Goal: Task Accomplishment & Management: Manage account settings

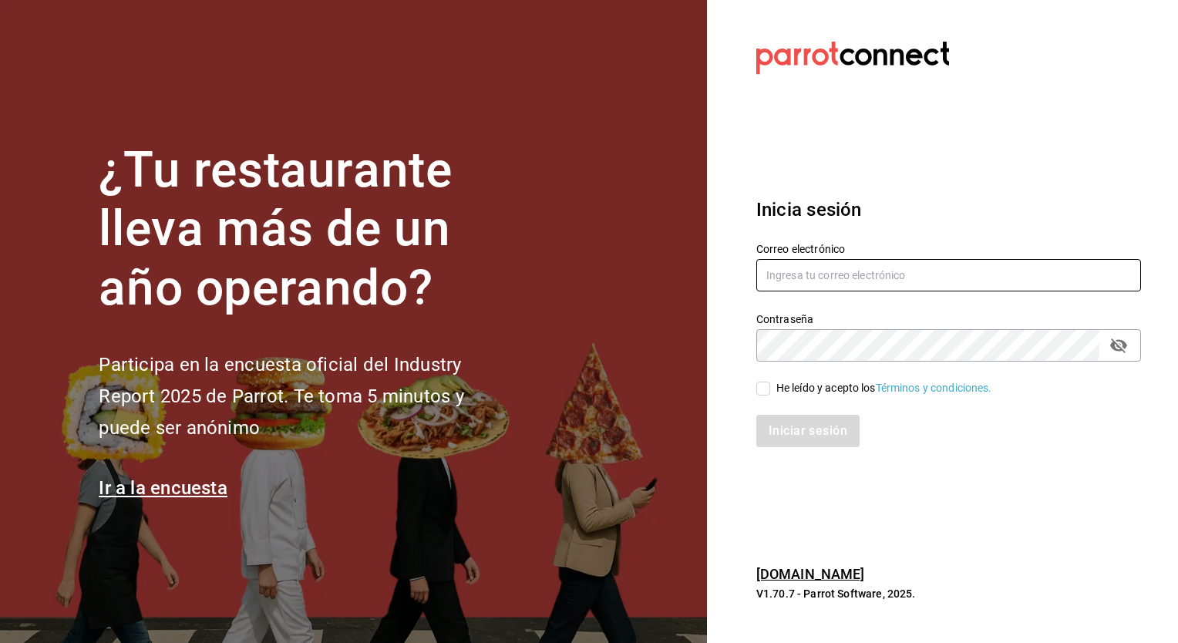
click at [919, 274] on input "text" at bounding box center [948, 275] width 385 height 32
type input "[EMAIL_ADDRESS][DOMAIN_NAME]"
click at [767, 386] on input "He leído y acepto los Términos y condiciones." at bounding box center [763, 388] width 14 height 14
checkbox input "true"
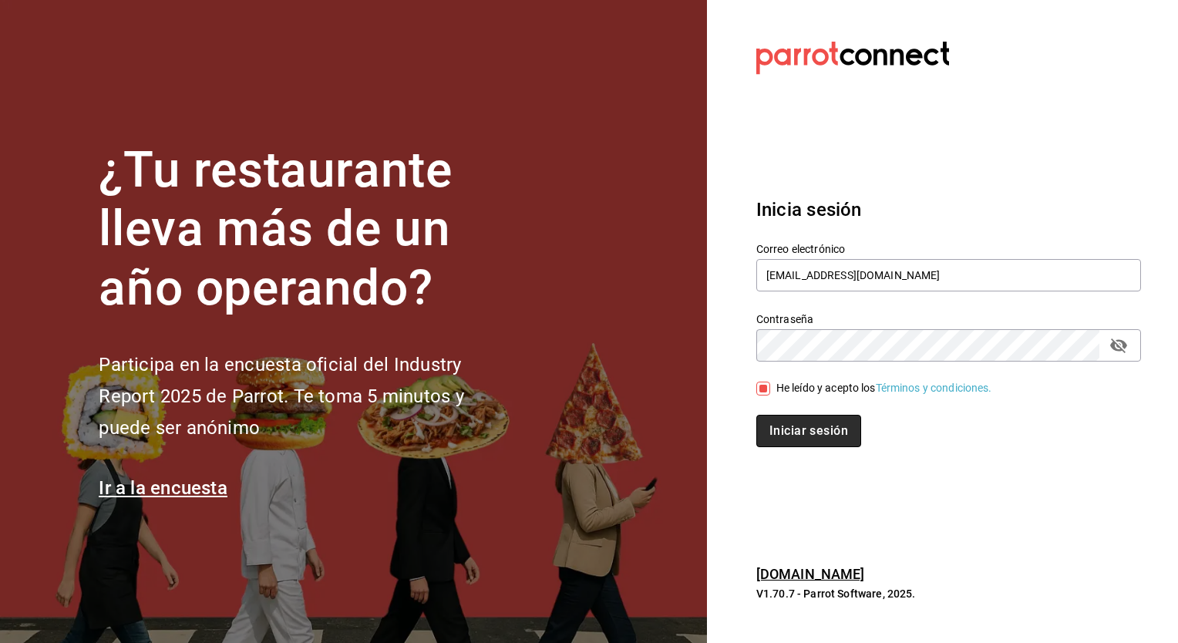
click at [849, 425] on button "Iniciar sesión" at bounding box center [808, 431] width 105 height 32
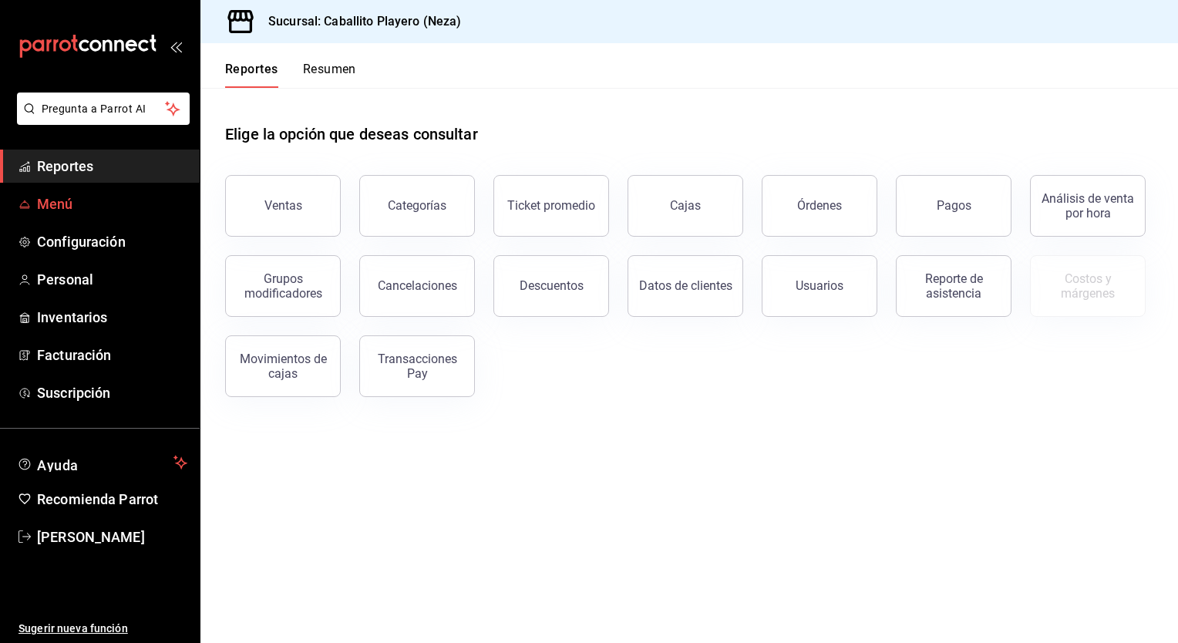
click at [65, 208] on span "Menú" at bounding box center [112, 203] width 150 height 21
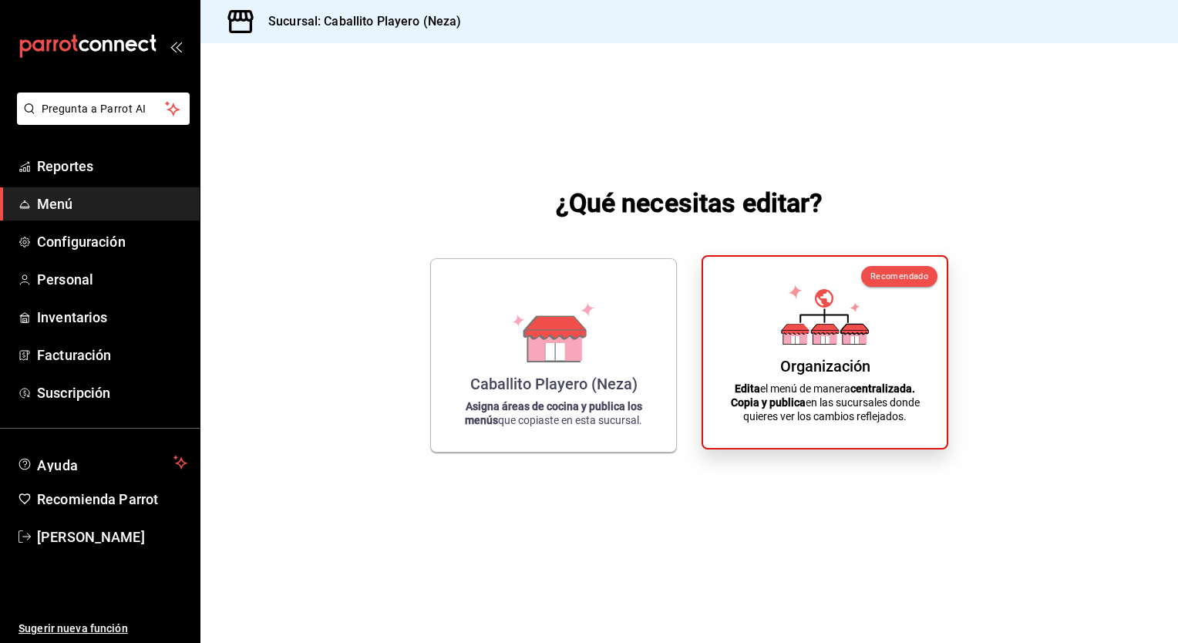
click at [739, 368] on div "Organización Edita el menú de manera centralizada. Copia y publica en las sucur…" at bounding box center [824, 352] width 207 height 166
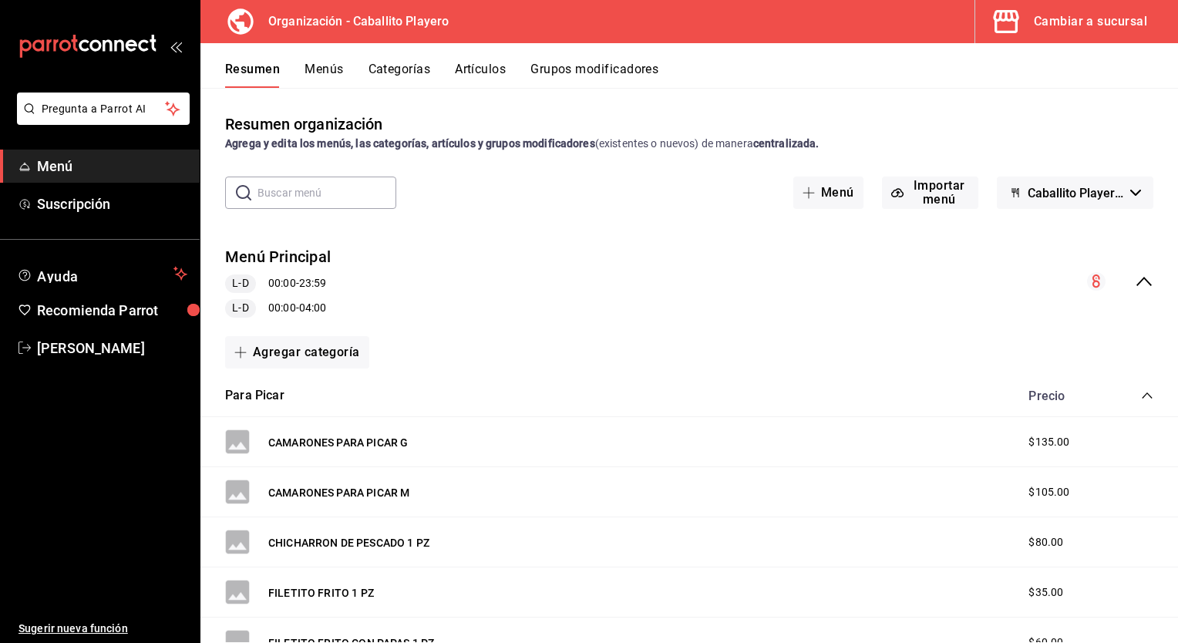
click at [469, 70] on button "Artículos" at bounding box center [480, 75] width 51 height 26
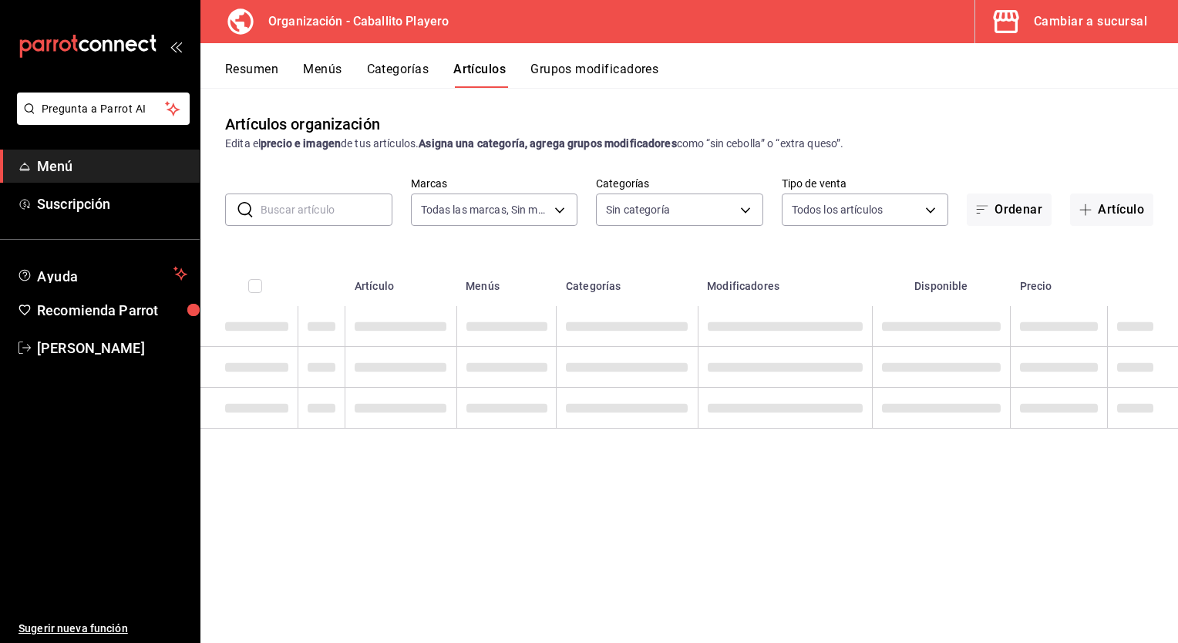
type input "7bcc58ae-1b8b-4871-aa86-177ba7d6bee9"
type input "a6f36c15-8a99-4e45-9b6b-552b0c2b86e8,e2bbc7e2-890c-4f53-8bbf-5d3102fc1f95,e0eba…"
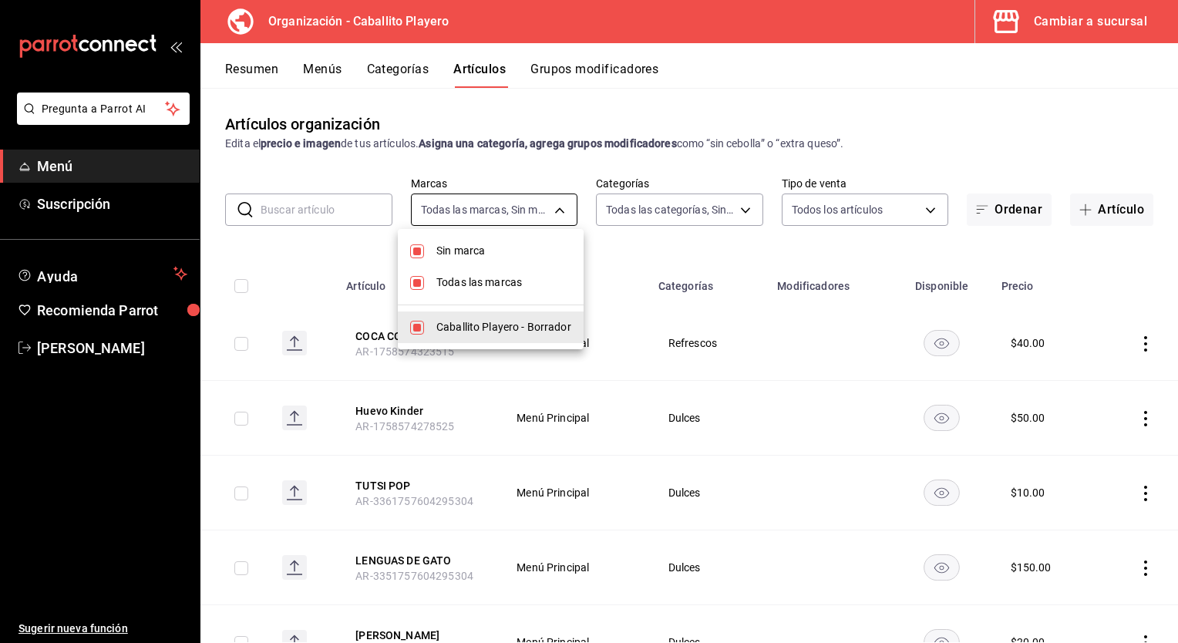
click at [487, 205] on body "Pregunta a Parrot AI Menú Suscripción Ayuda Recomienda Parrot [PERSON_NAME] Sug…" at bounding box center [589, 321] width 1178 height 643
click at [656, 207] on div at bounding box center [589, 321] width 1178 height 643
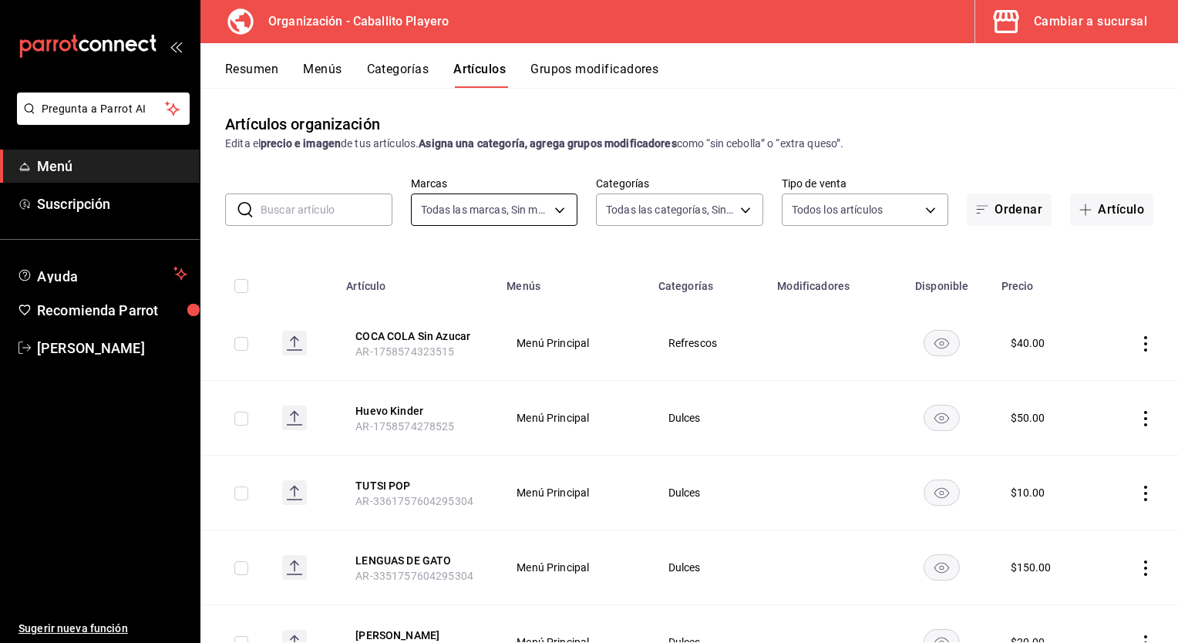
click at [512, 211] on body "Pregunta a Parrot AI Menú Suscripción Ayuda Recomienda Parrot [PERSON_NAME] Sug…" at bounding box center [589, 321] width 1178 height 643
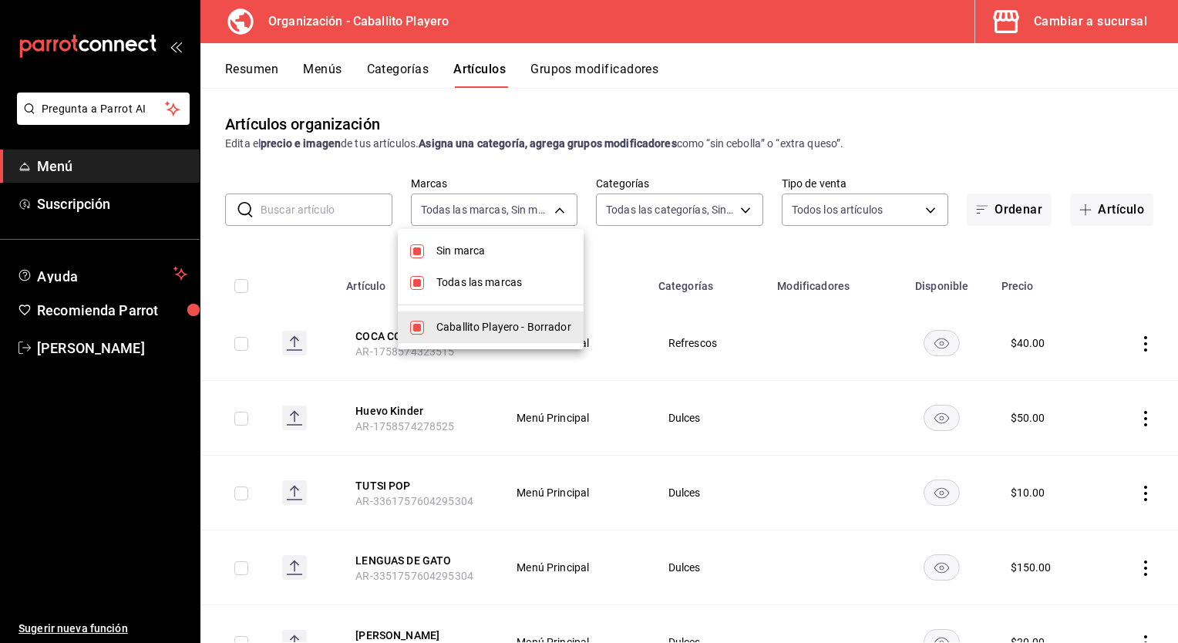
click at [412, 253] on input "checkbox" at bounding box center [417, 251] width 14 height 14
checkbox input "false"
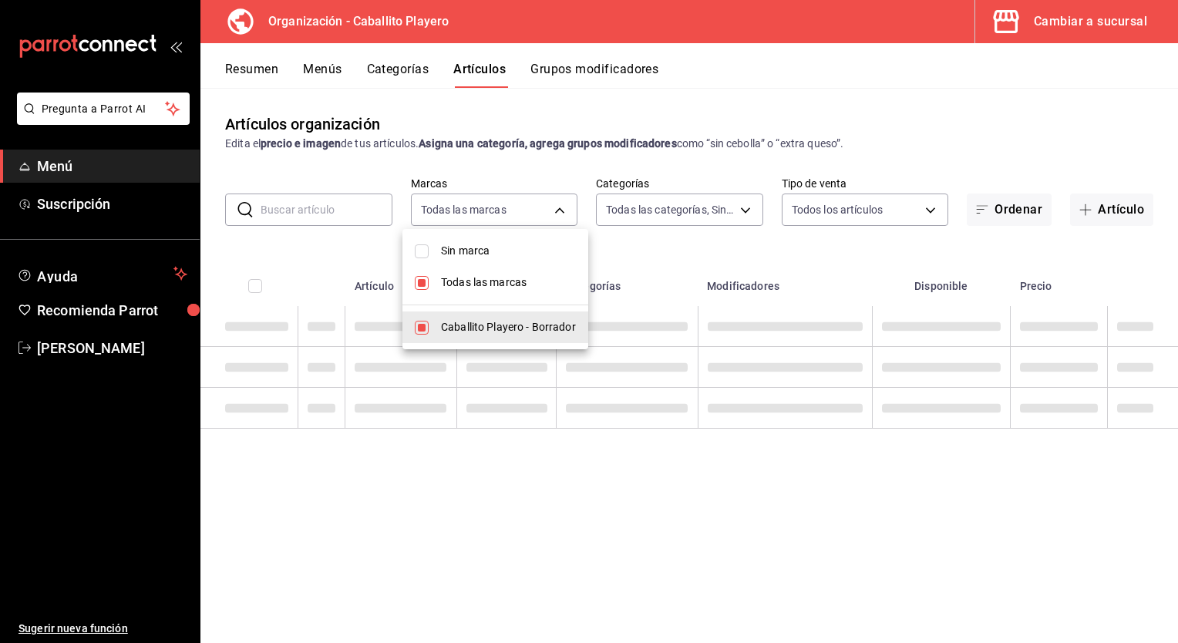
click at [429, 286] on li "Todas las marcas" at bounding box center [495, 283] width 186 height 32
checkbox input "false"
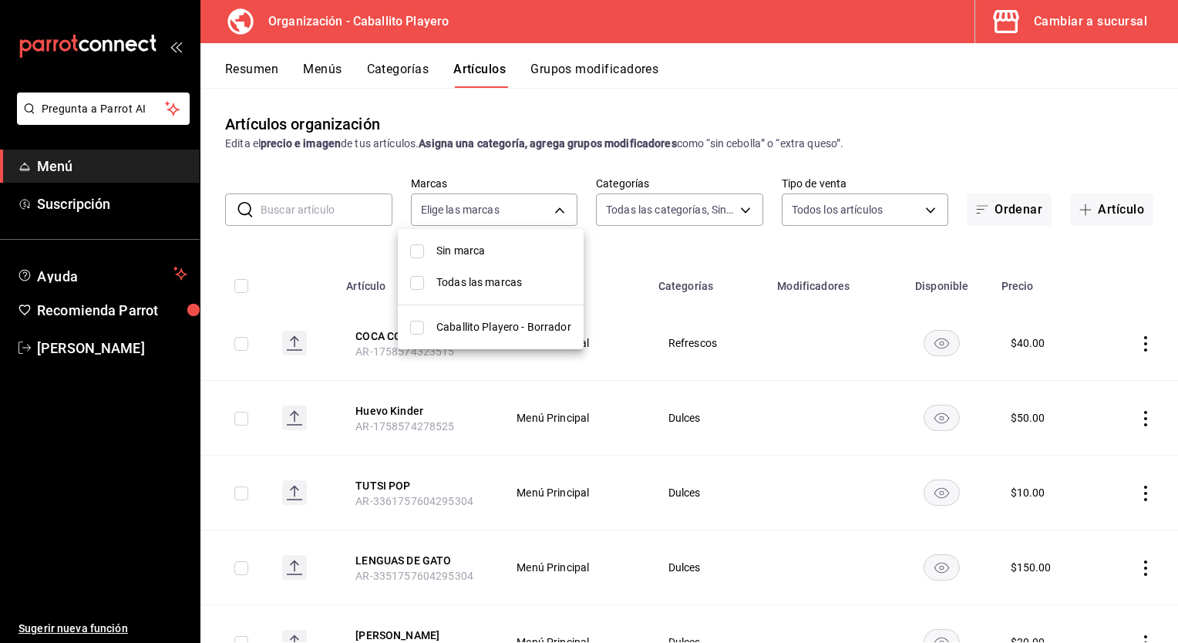
click at [427, 256] on li "Sin marca" at bounding box center [491, 251] width 186 height 32
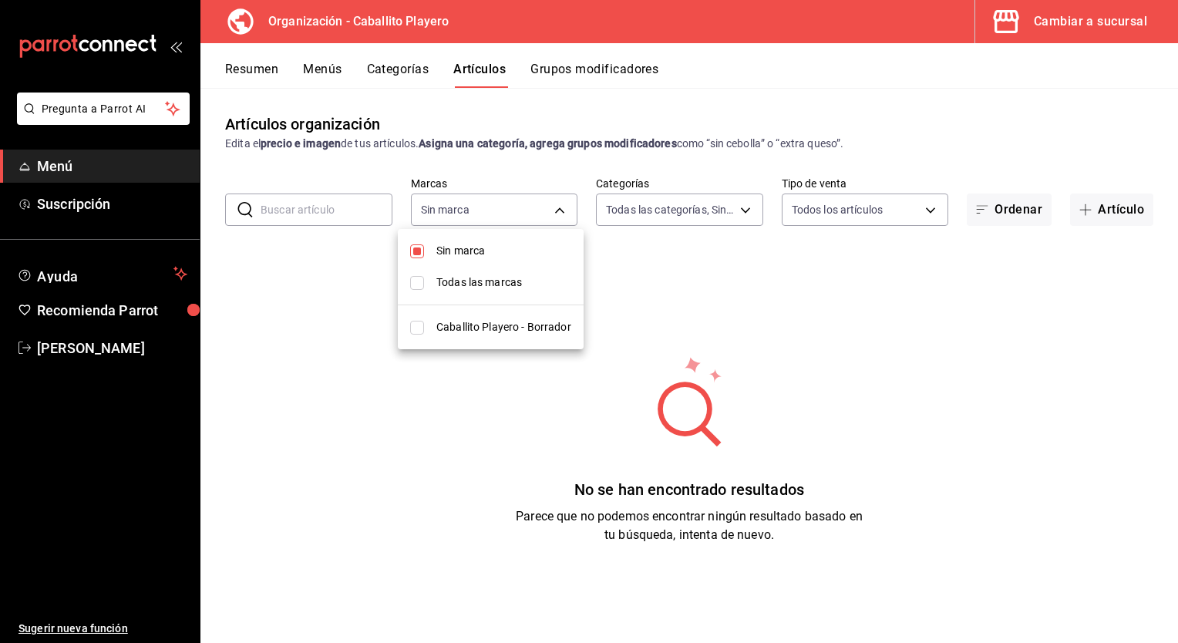
click at [427, 256] on li "Sin marca" at bounding box center [491, 251] width 186 height 32
checkbox input "false"
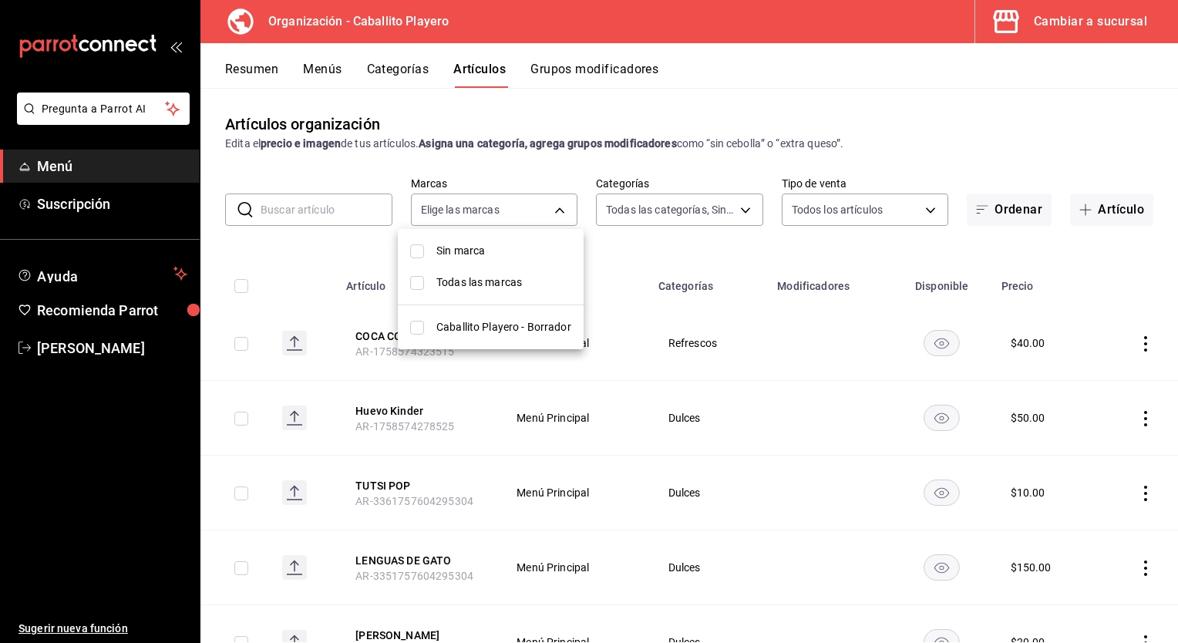
click at [543, 209] on div at bounding box center [589, 321] width 1178 height 643
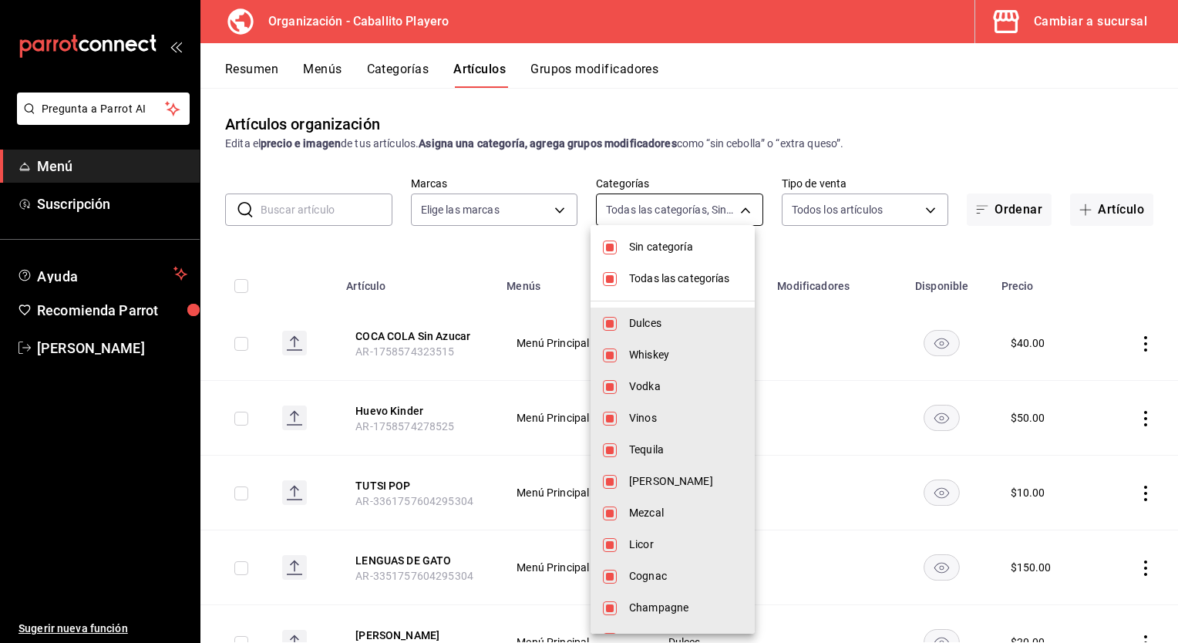
click at [710, 223] on body "Pregunta a Parrot AI Menú Suscripción Ayuda Recomienda Parrot [PERSON_NAME] Sug…" at bounding box center [589, 321] width 1178 height 643
click at [620, 246] on li "Sin categoría" at bounding box center [672, 247] width 164 height 32
checkbox input "false"
click at [623, 279] on li "Todas las categorías" at bounding box center [672, 279] width 164 height 32
checkbox input "false"
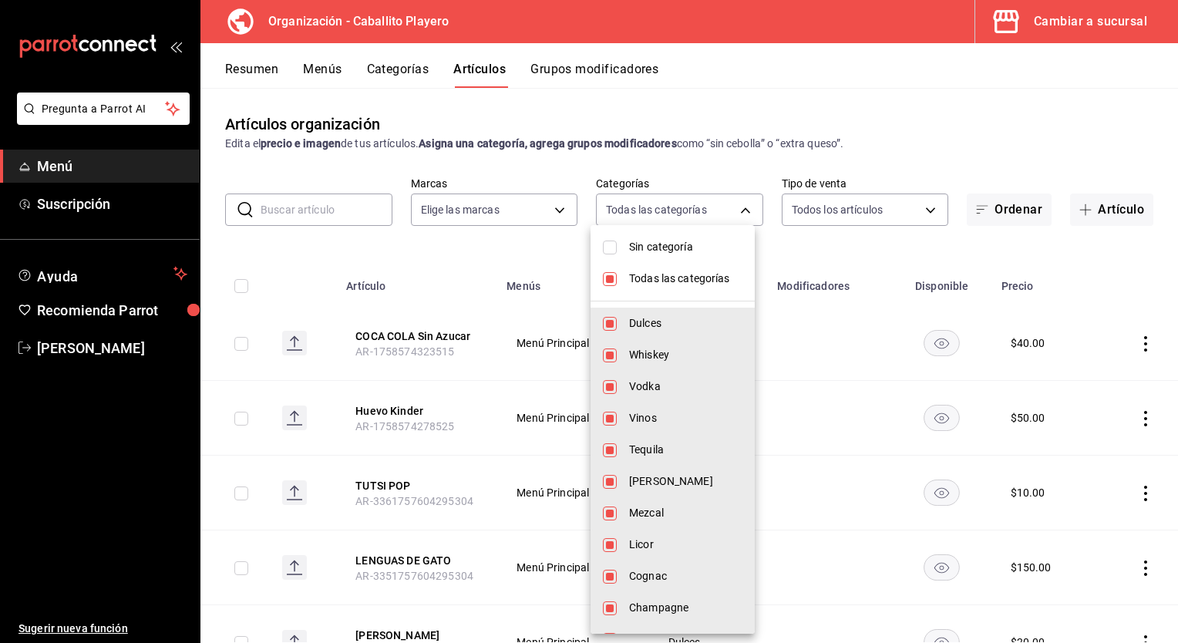
checkbox input "false"
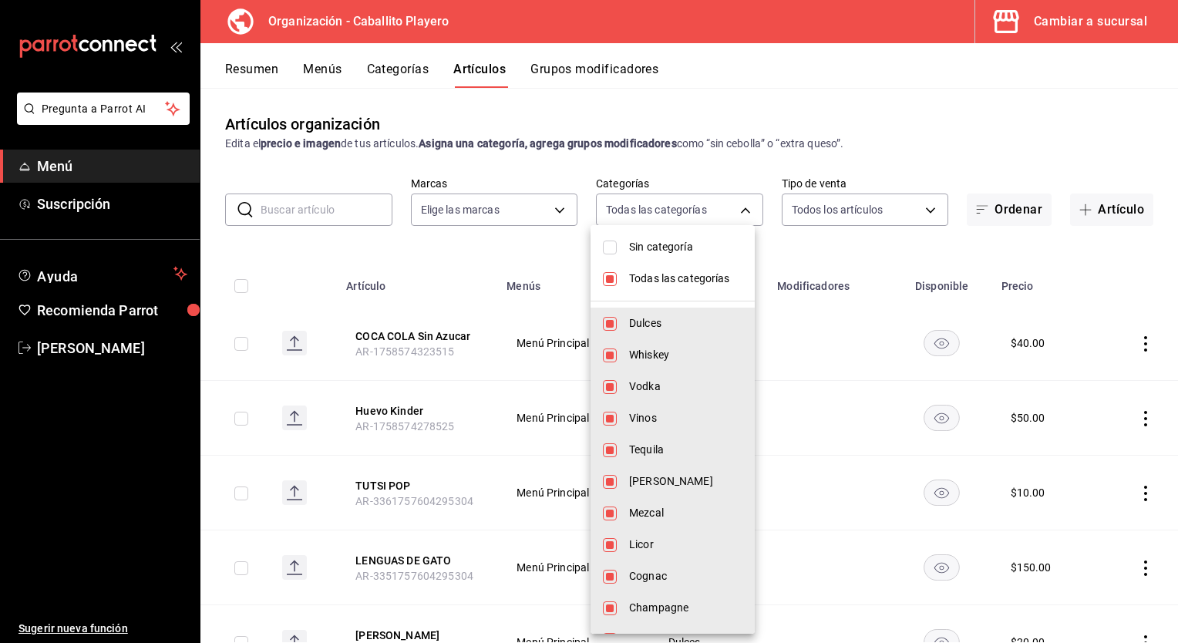
checkbox input "false"
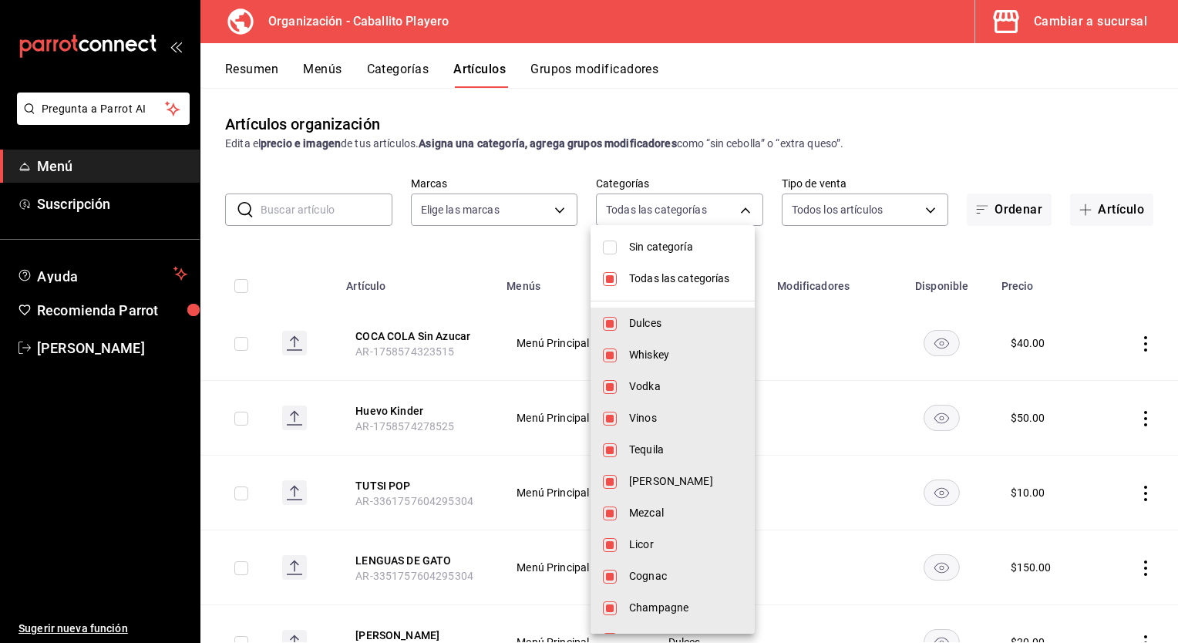
checkbox input "false"
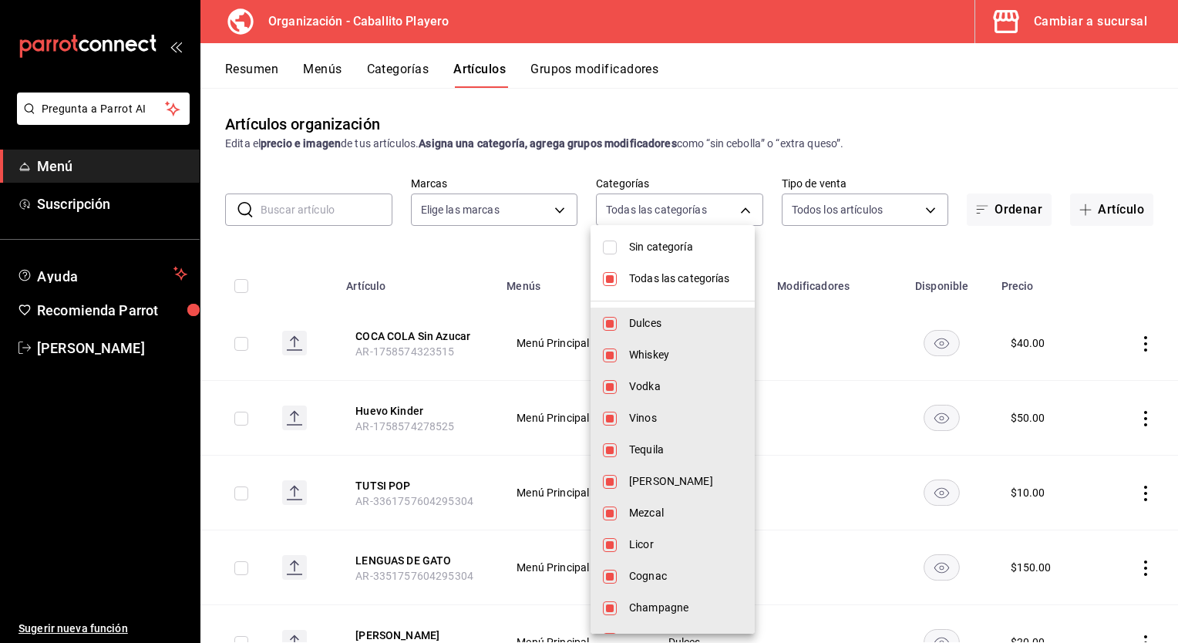
checkbox input "false"
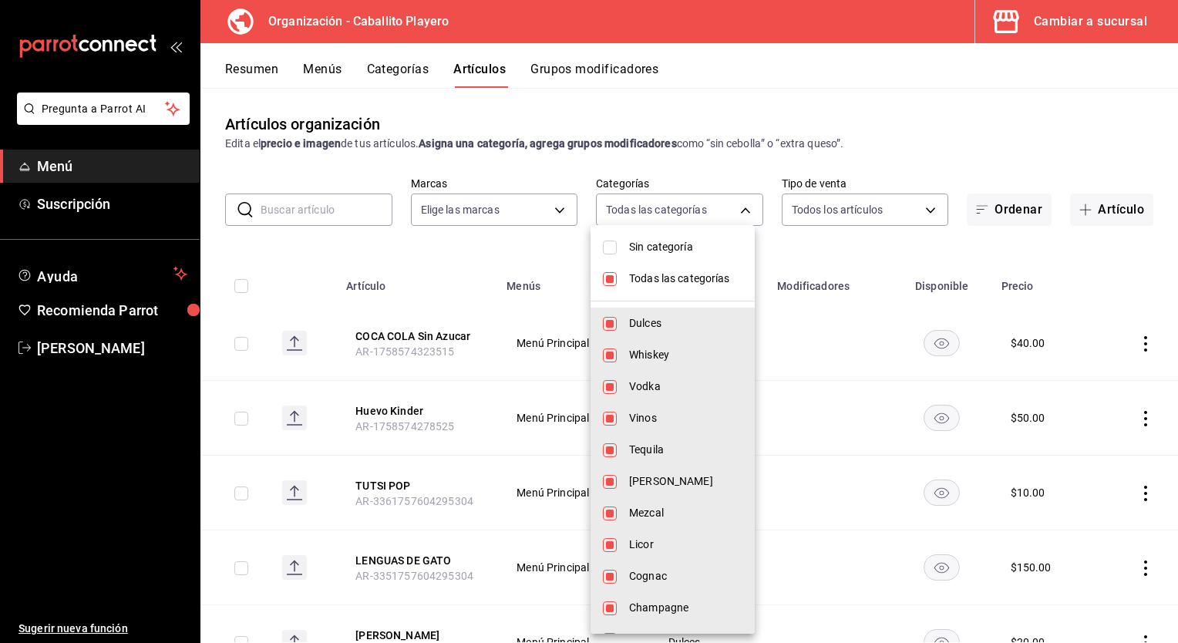
checkbox input "false"
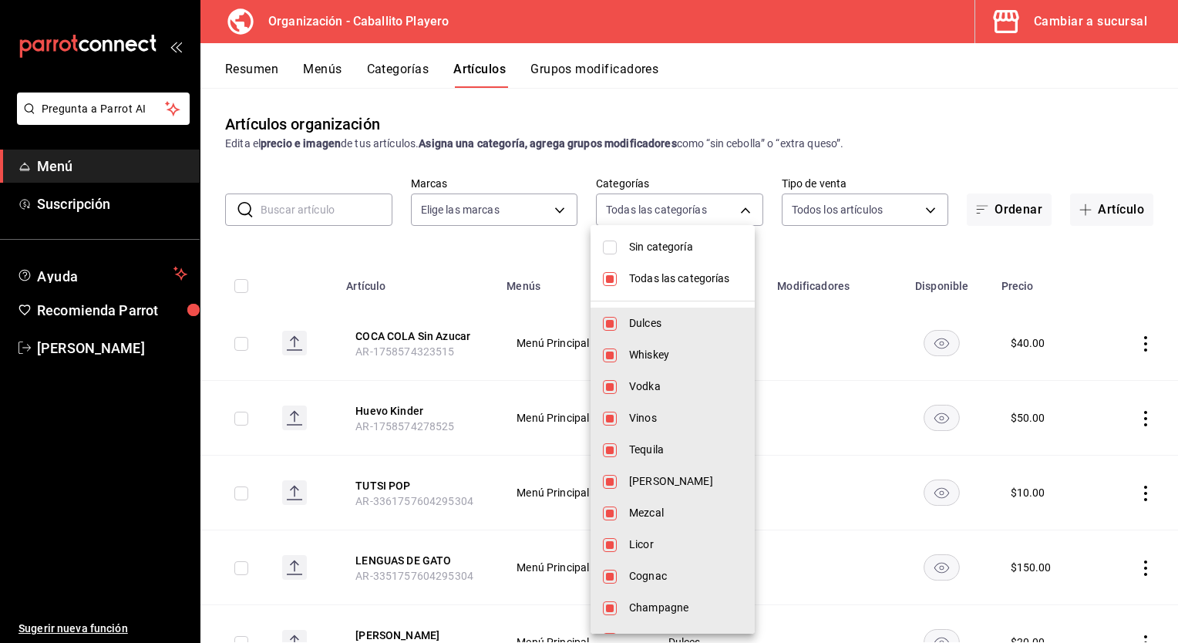
checkbox input "false"
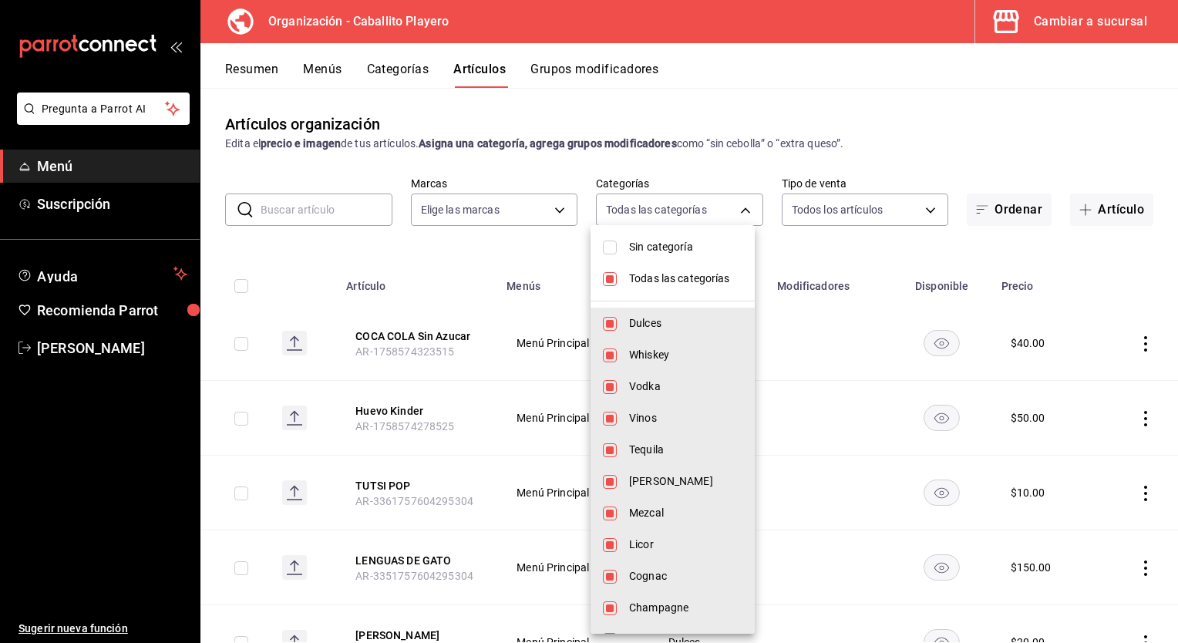
checkbox input "false"
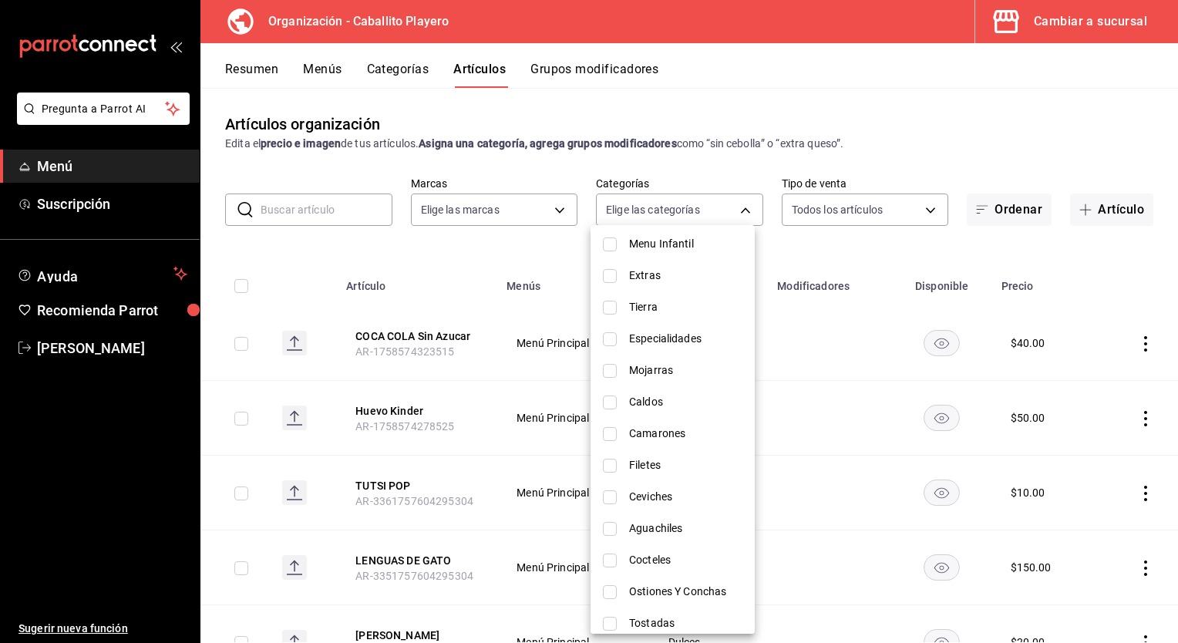
scroll to position [786, 0]
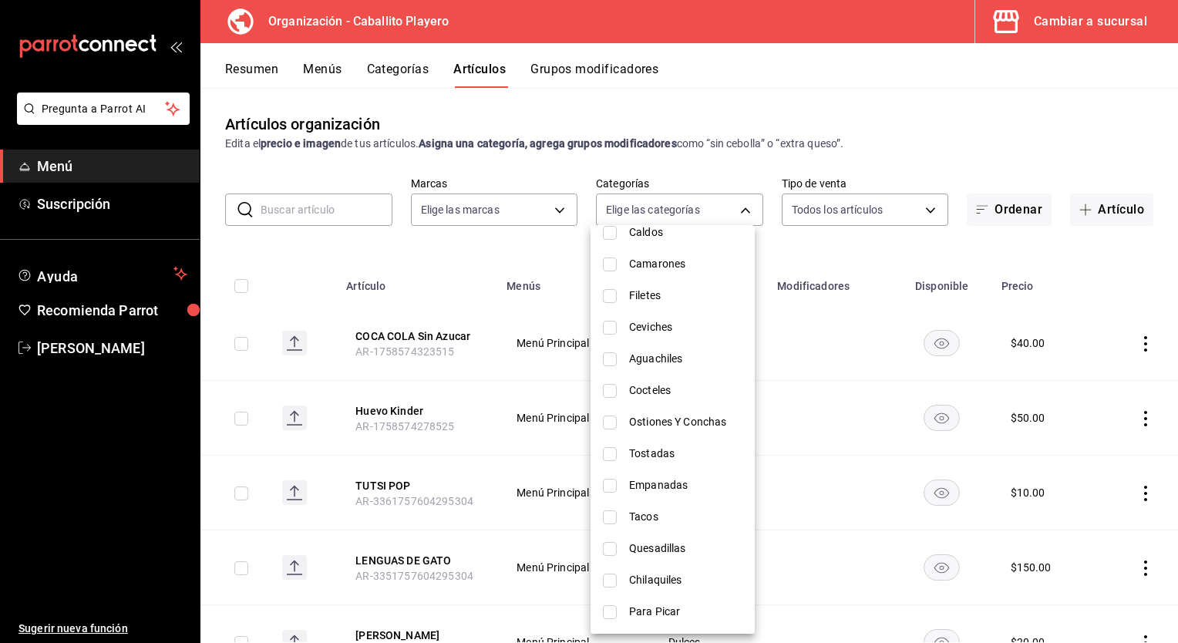
click at [640, 613] on span "Para Picar" at bounding box center [685, 611] width 113 height 16
type input "5b852ffc-9d76-43e2-9df6-92dbdda1d3cd"
checkbox input "true"
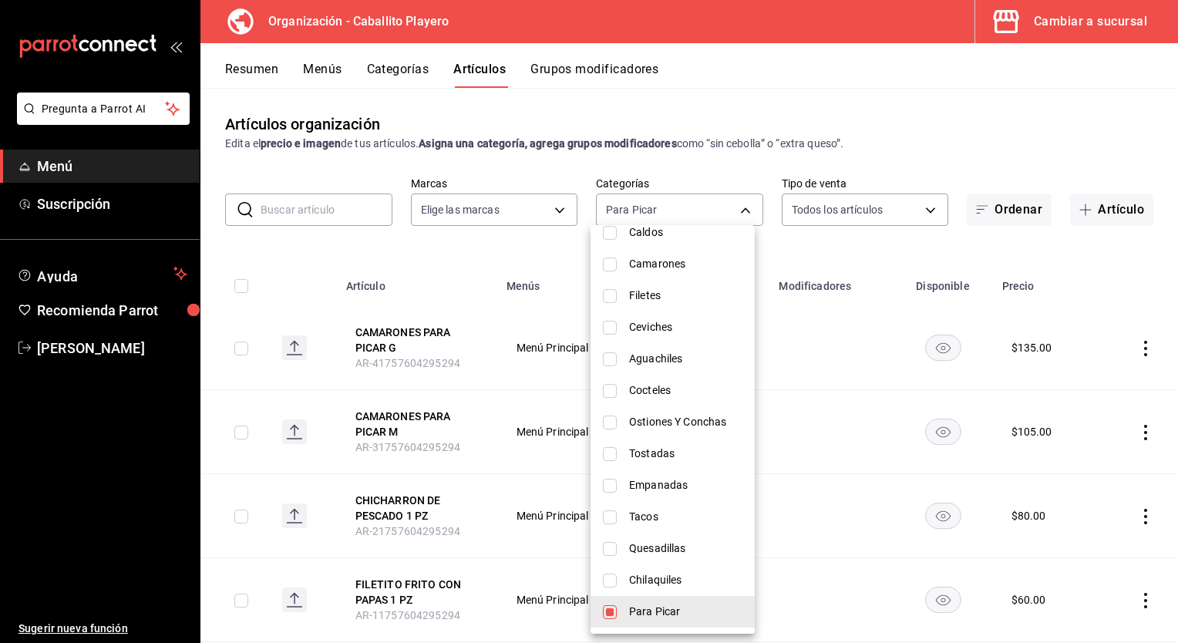
click at [461, 270] on div at bounding box center [589, 321] width 1178 height 643
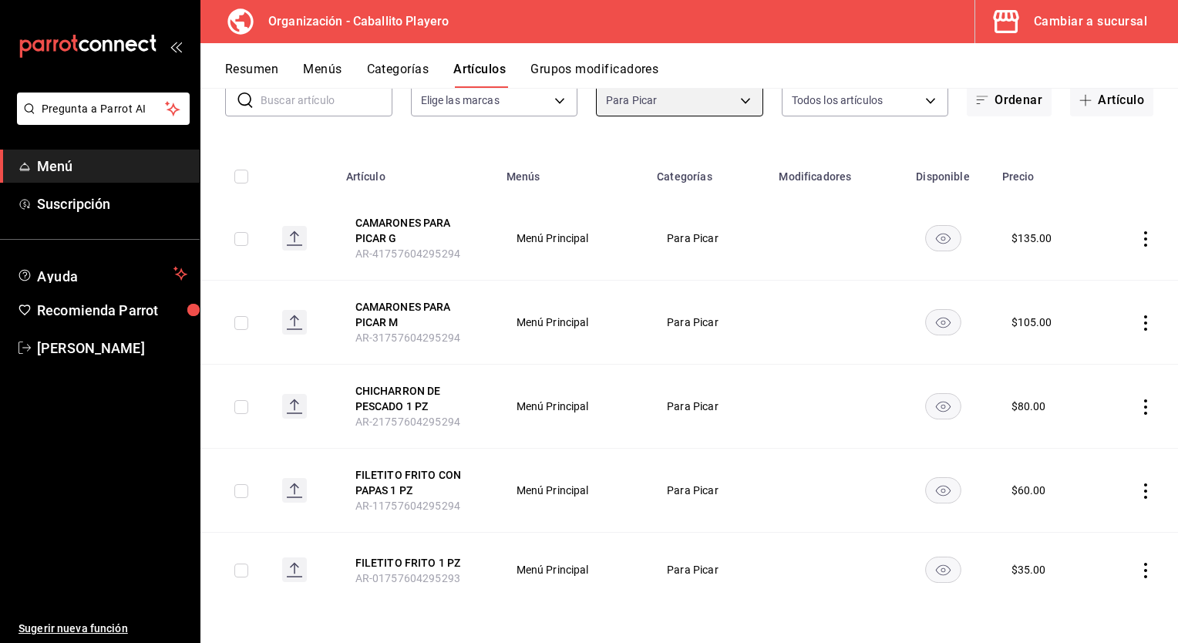
scroll to position [0, 0]
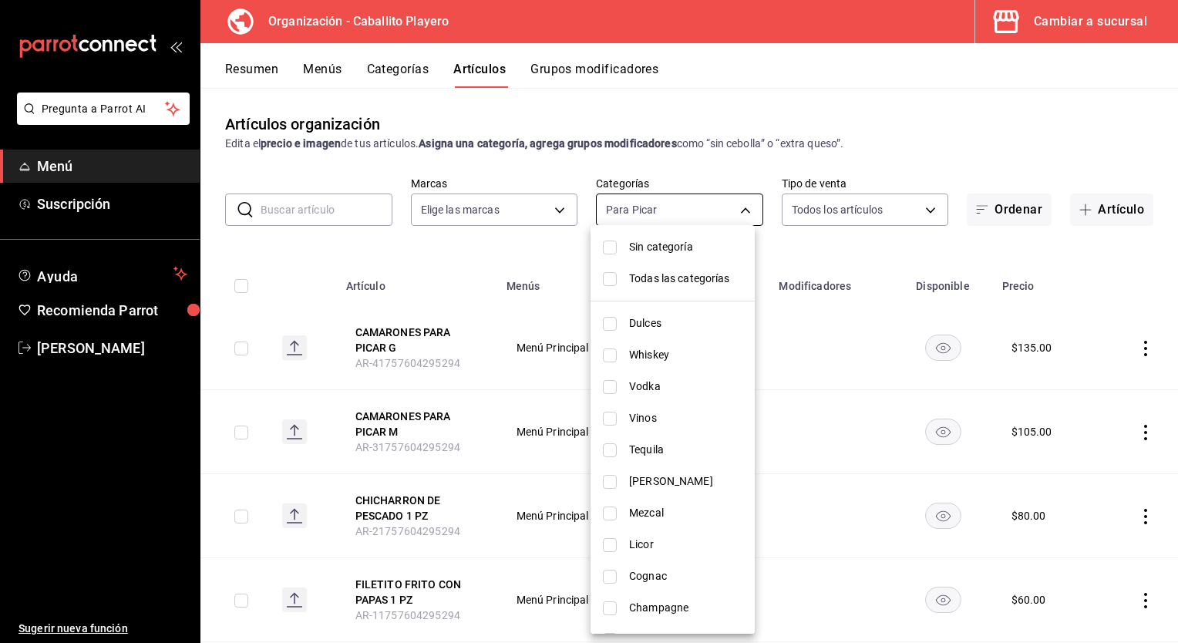
click at [706, 217] on body "Pregunta a Parrot AI Menú Suscripción Ayuda Recomienda Parrot [PERSON_NAME] Sug…" at bounding box center [589, 321] width 1178 height 643
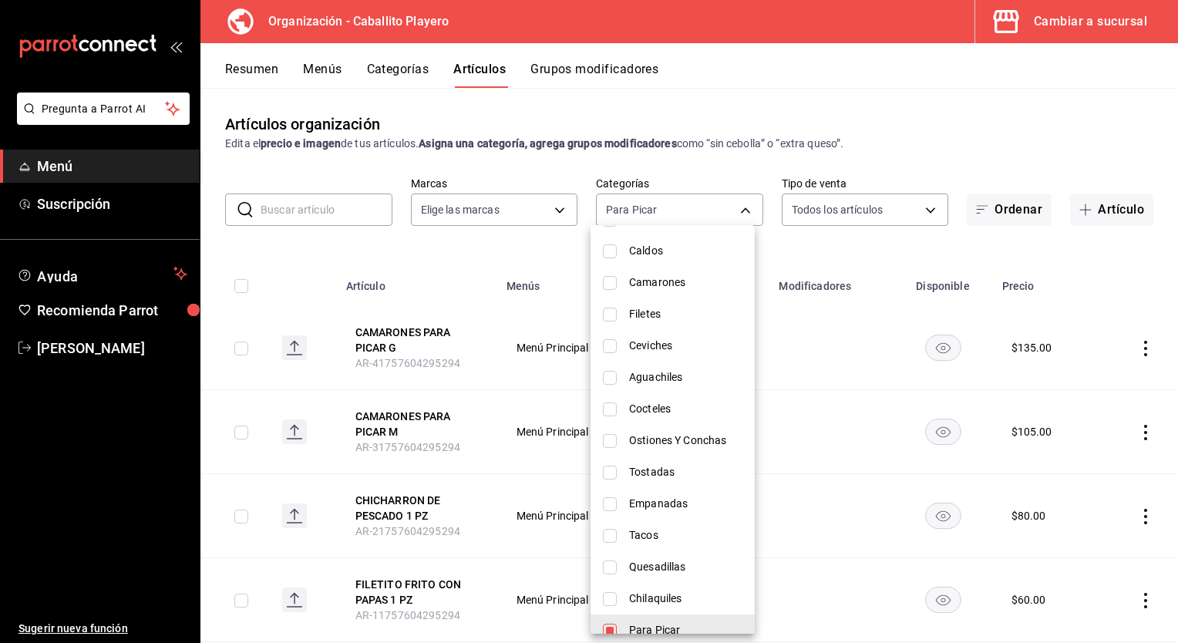
scroll to position [786, 0]
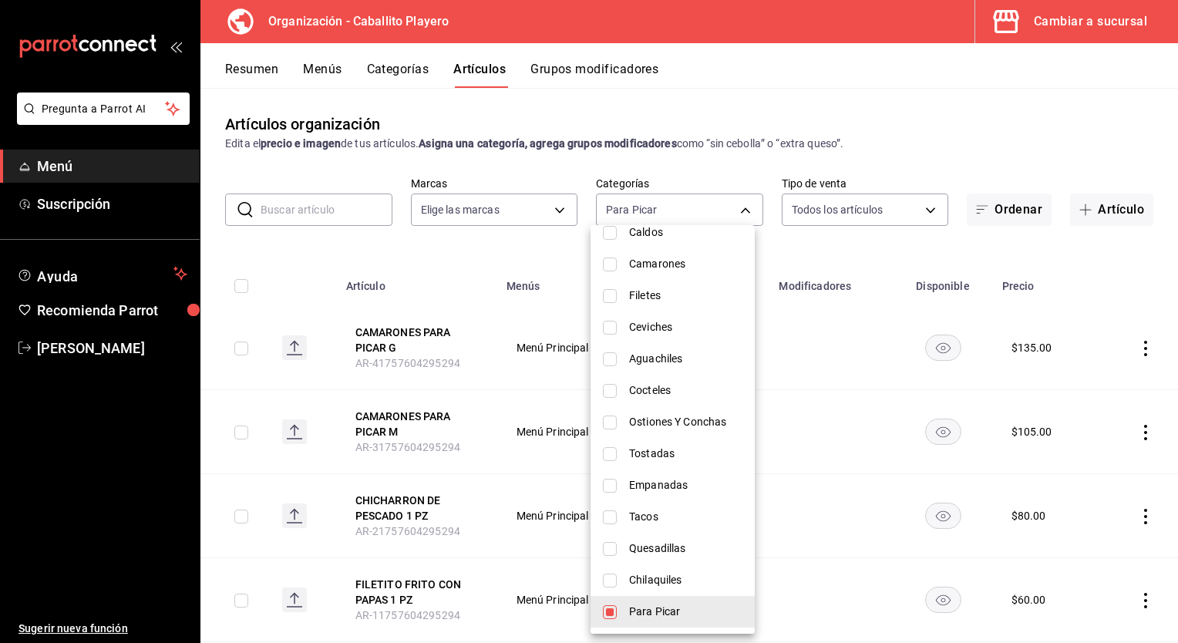
click at [612, 610] on input "checkbox" at bounding box center [610, 612] width 14 height 14
checkbox input "false"
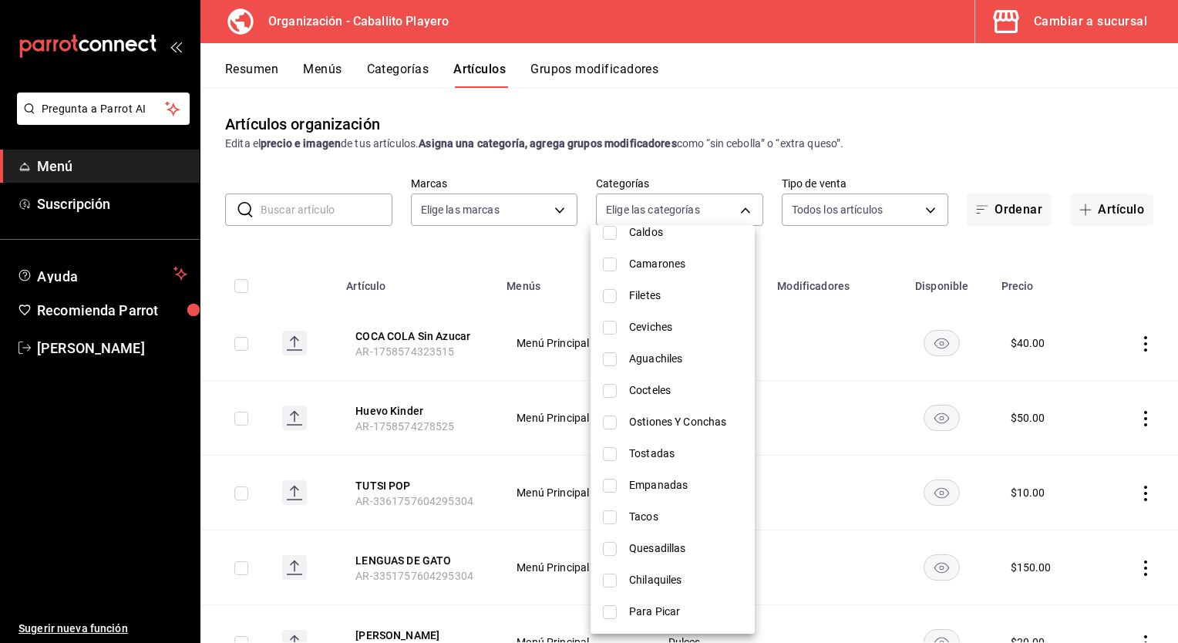
click at [641, 519] on span "Tacos" at bounding box center [685, 517] width 113 height 16
type input "7123ce12-53f9-43ae-b20a-499d0ea4fc9b"
checkbox input "true"
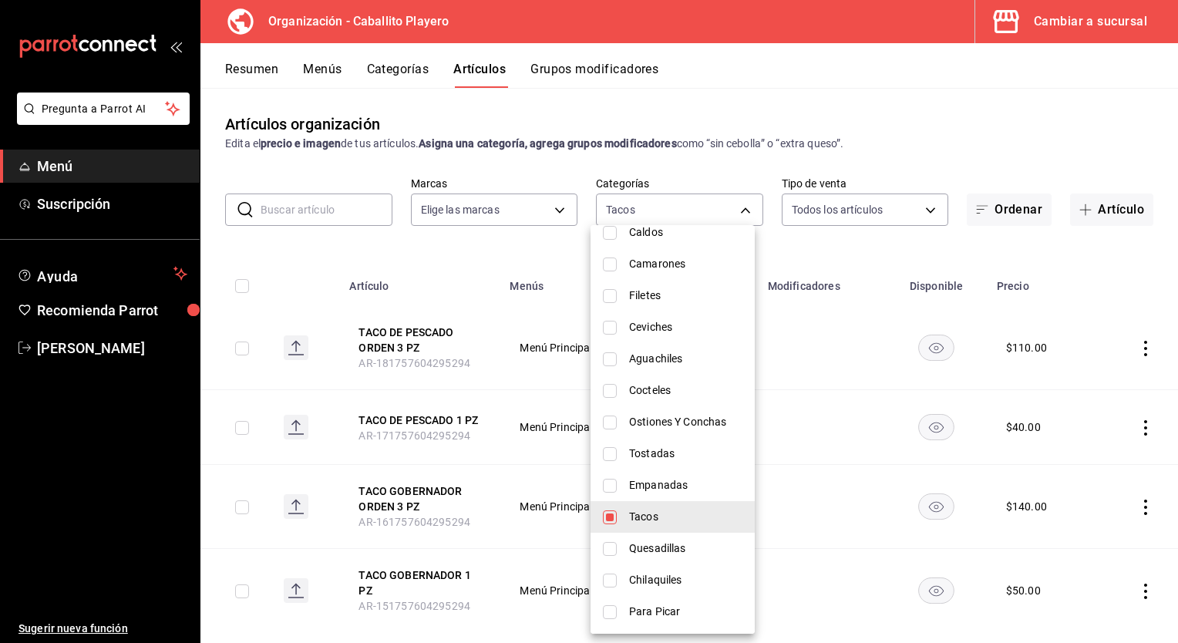
click at [452, 288] on div at bounding box center [589, 321] width 1178 height 643
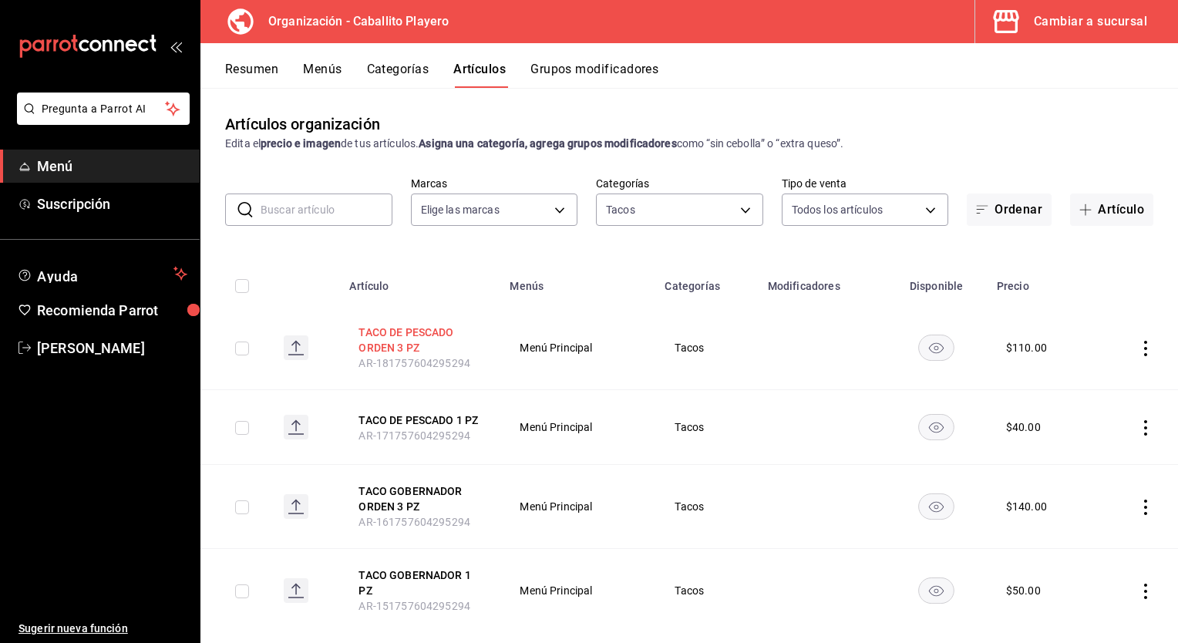
click at [385, 344] on button "TACO DE PESCADO ORDEN 3 PZ" at bounding box center [419, 339] width 123 height 31
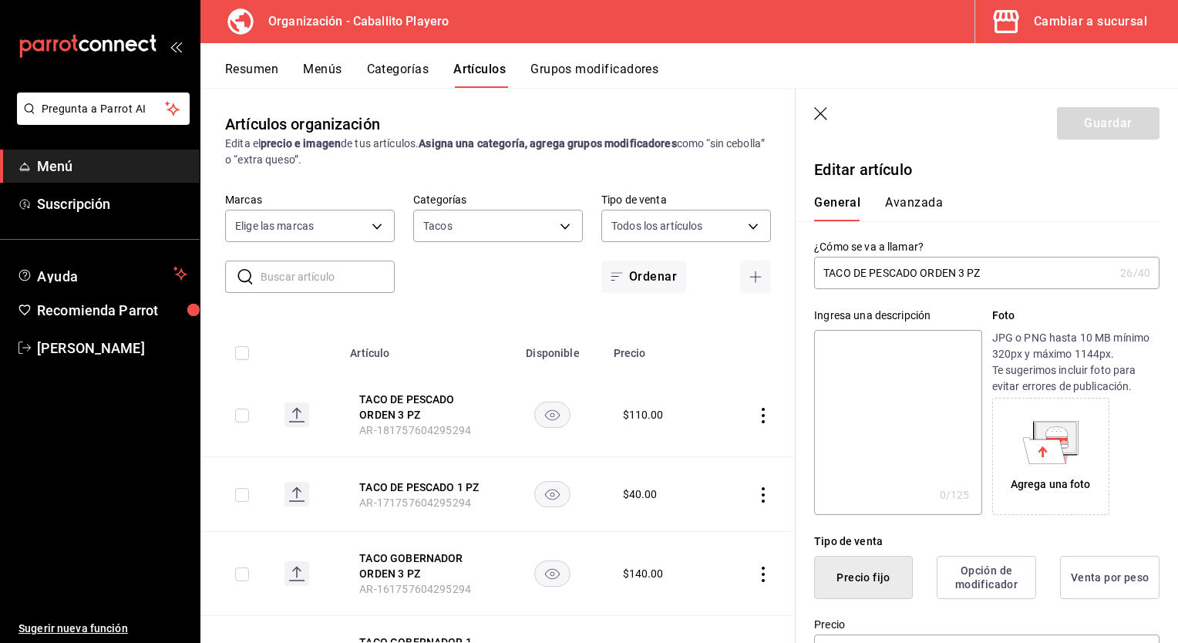
type input "O"
click at [902, 271] on input "Orden Taco de pescado 3 pz" at bounding box center [964, 272] width 300 height 31
type input "Orden Taco de Pescado 3 pz"
click at [1098, 138] on button "Guardar" at bounding box center [1108, 123] width 102 height 32
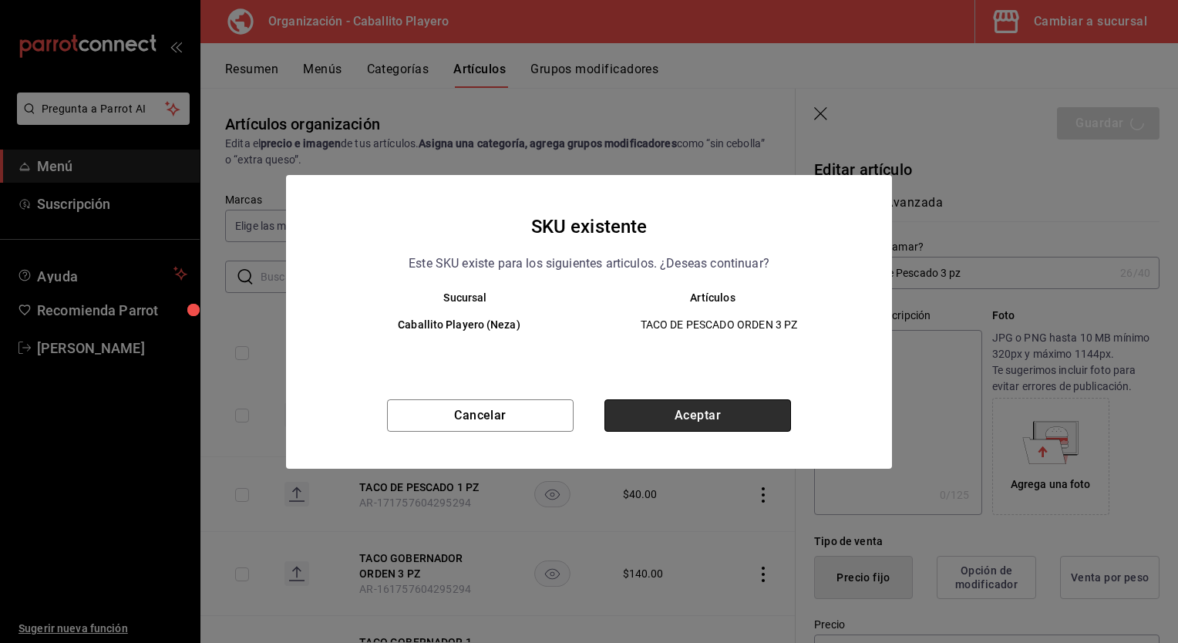
click at [720, 415] on button "Aceptar" at bounding box center [697, 415] width 187 height 32
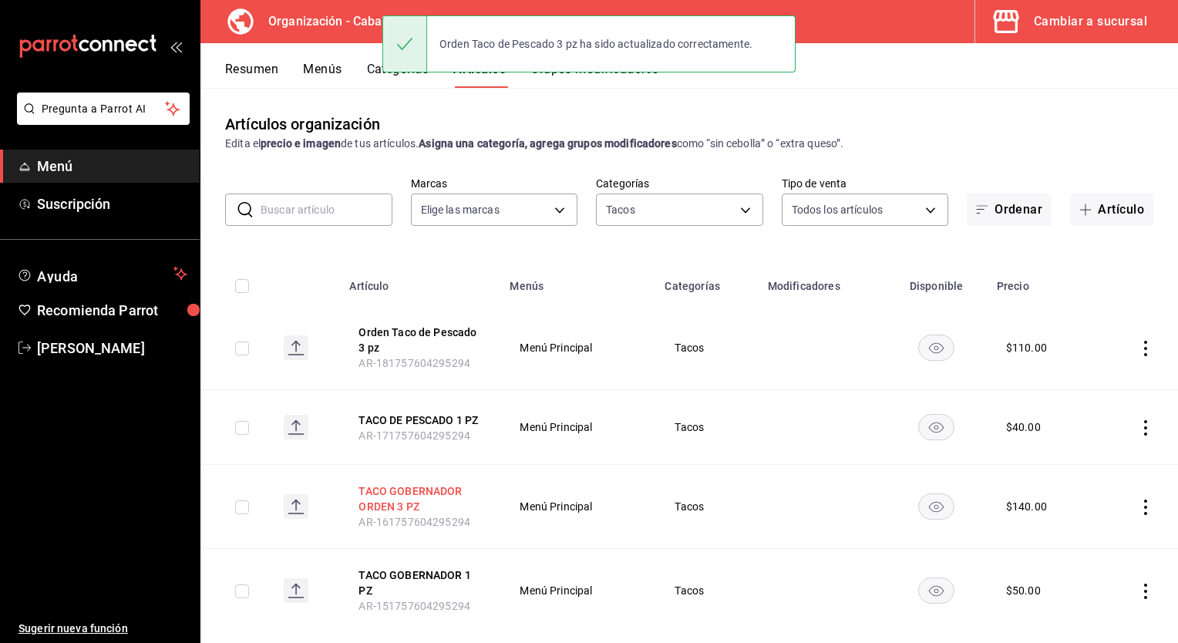
scroll to position [25, 0]
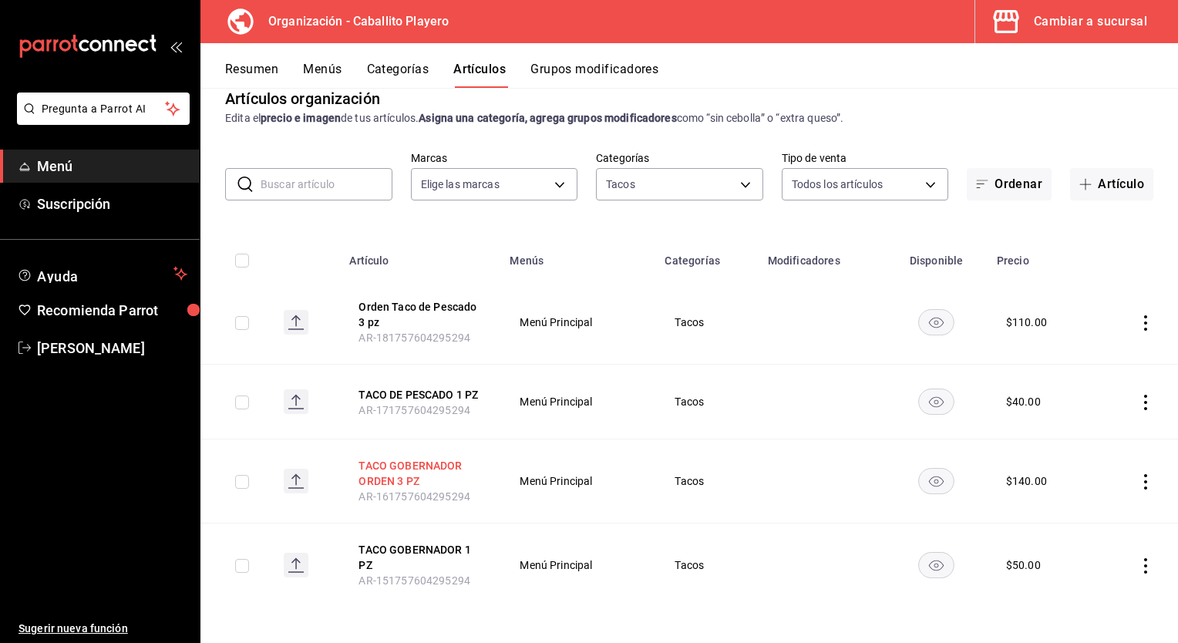
click at [407, 464] on button "TACO GOBERNADOR ORDEN 3 PZ" at bounding box center [419, 473] width 123 height 31
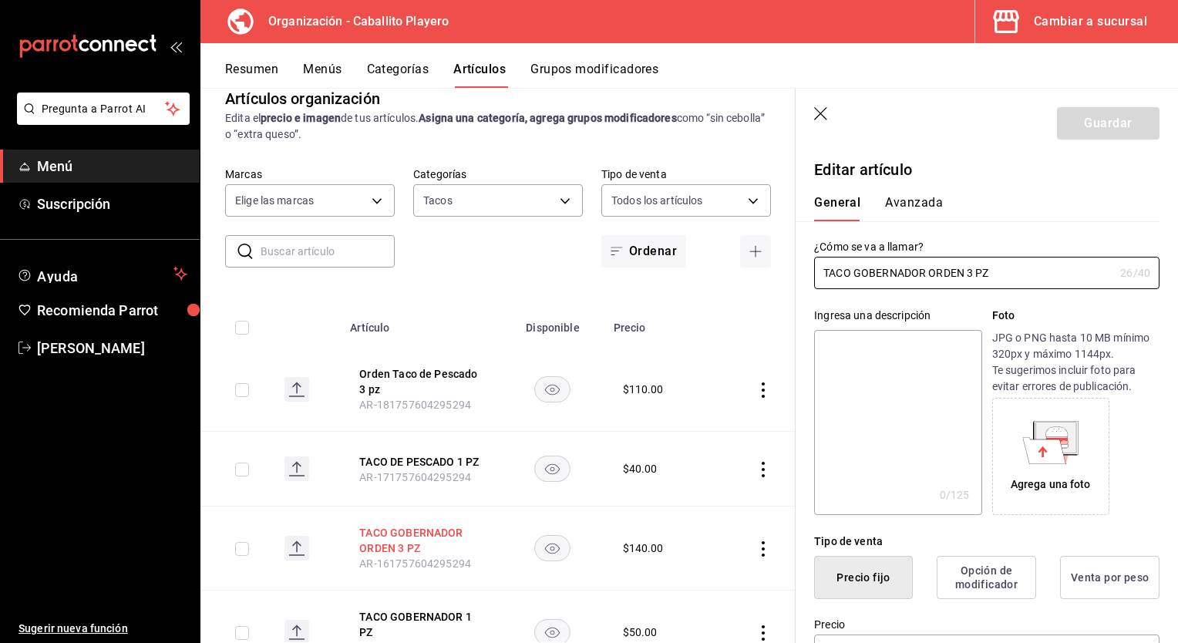
type input "$140.00"
type input "Orden Taco Gobernador 3 pz"
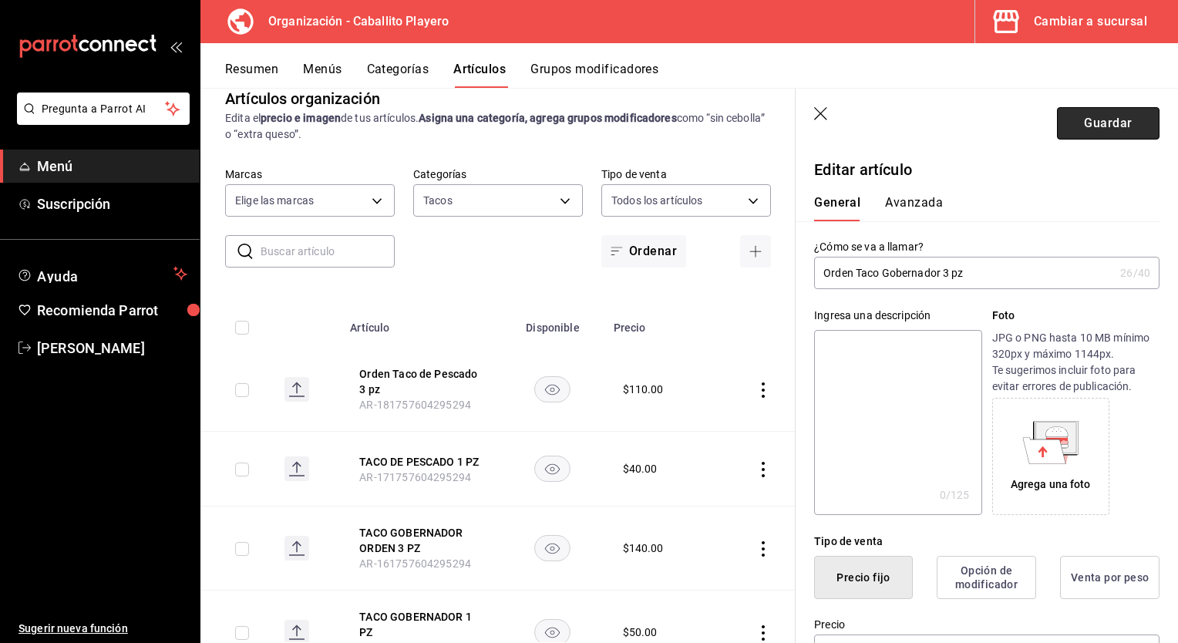
click at [1107, 131] on button "Guardar" at bounding box center [1108, 123] width 102 height 32
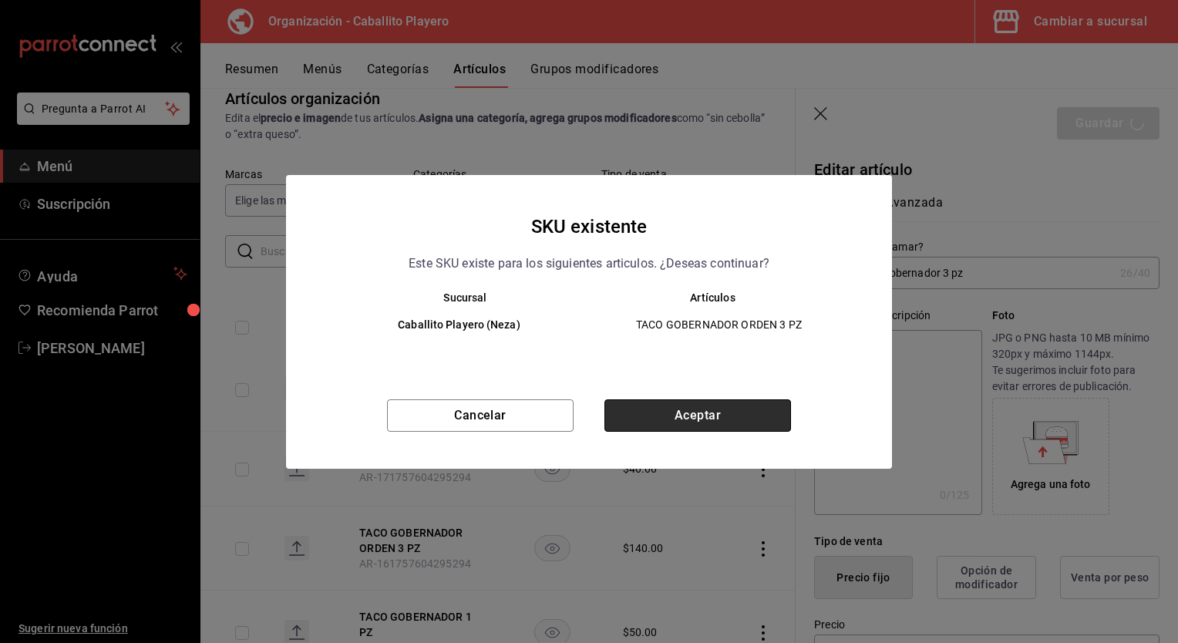
click at [764, 429] on button "Aceptar" at bounding box center [697, 415] width 187 height 32
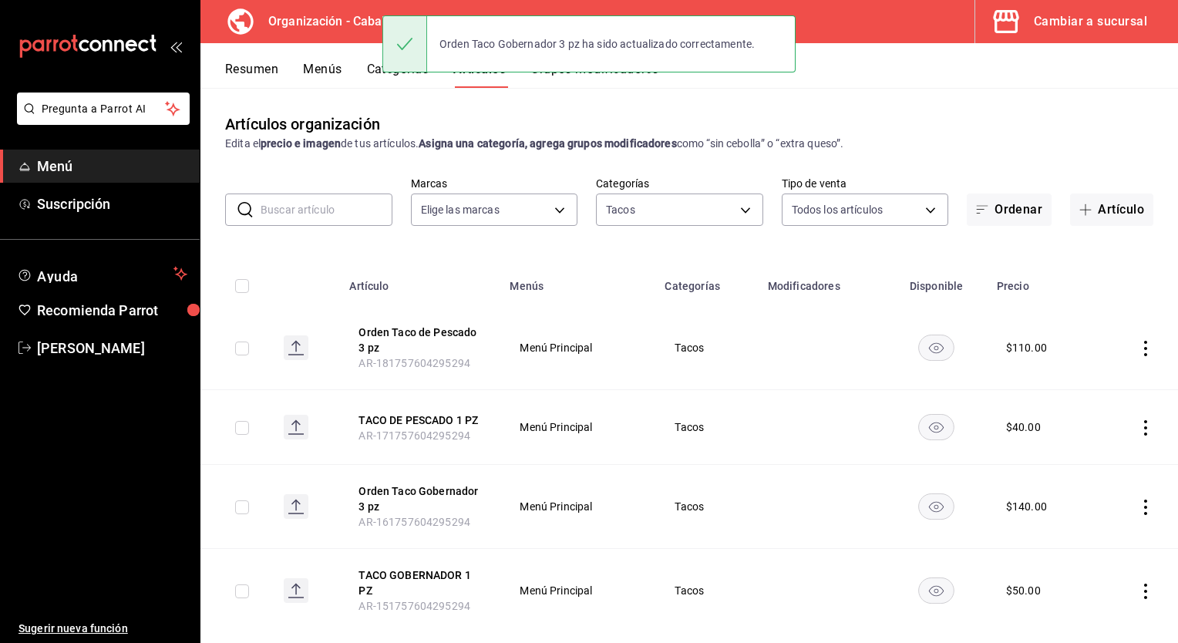
scroll to position [25, 0]
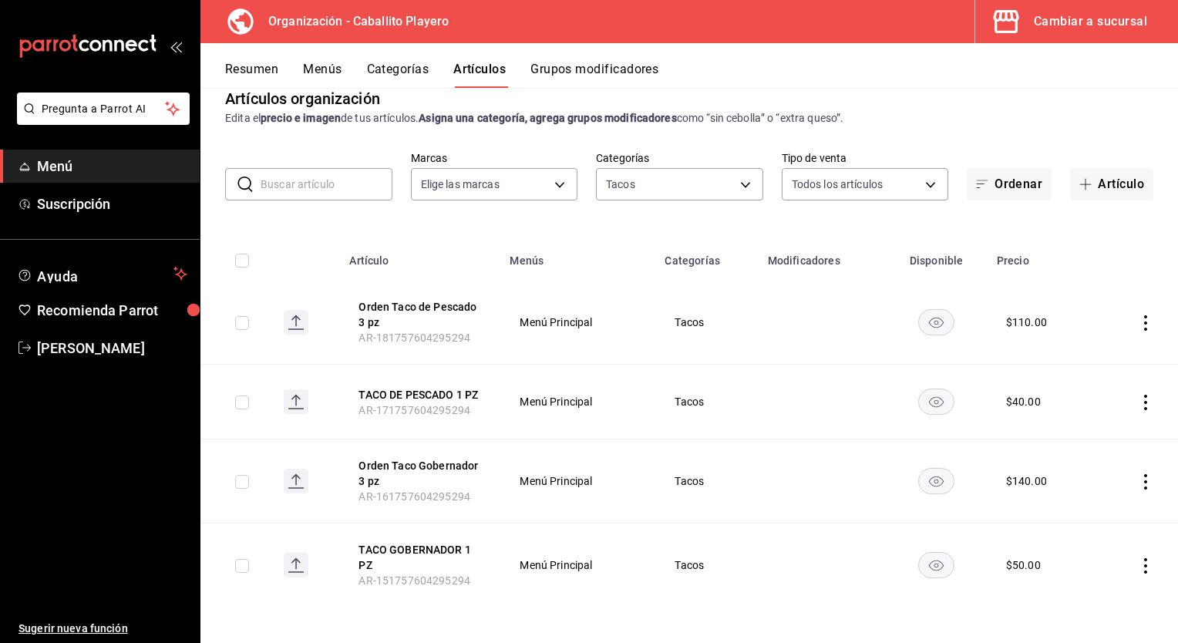
click at [330, 76] on button "Menús" at bounding box center [322, 75] width 39 height 26
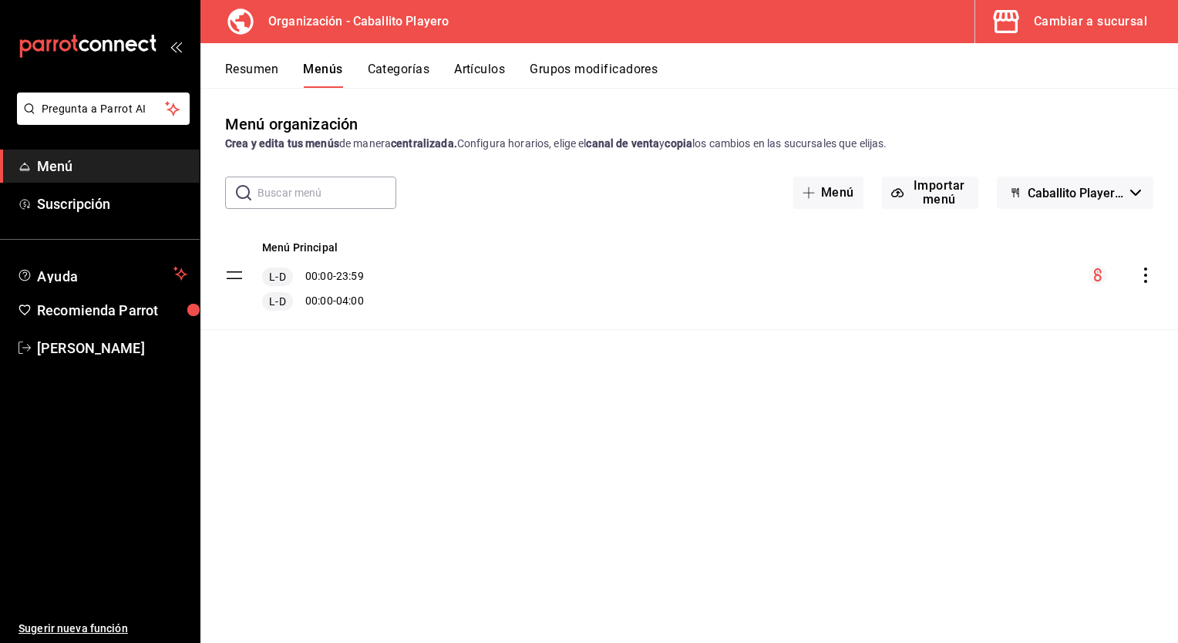
click at [1146, 278] on icon "actions" at bounding box center [1145, 274] width 15 height 15
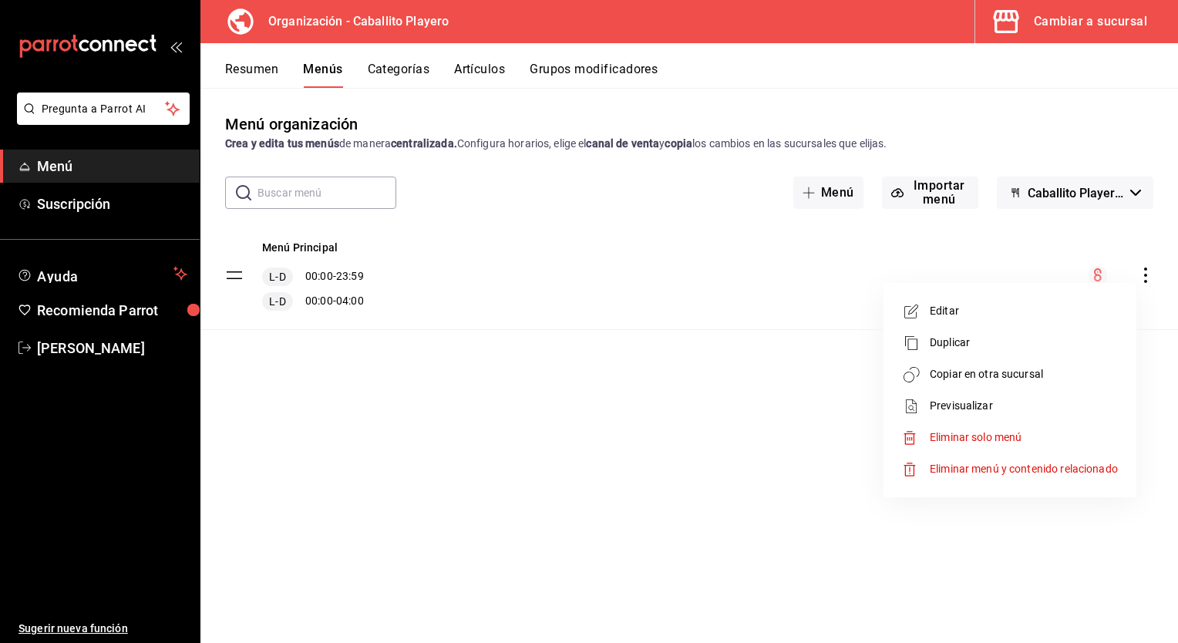
click at [1015, 376] on span "Copiar en otra sucursal" at bounding box center [1023, 374] width 188 height 16
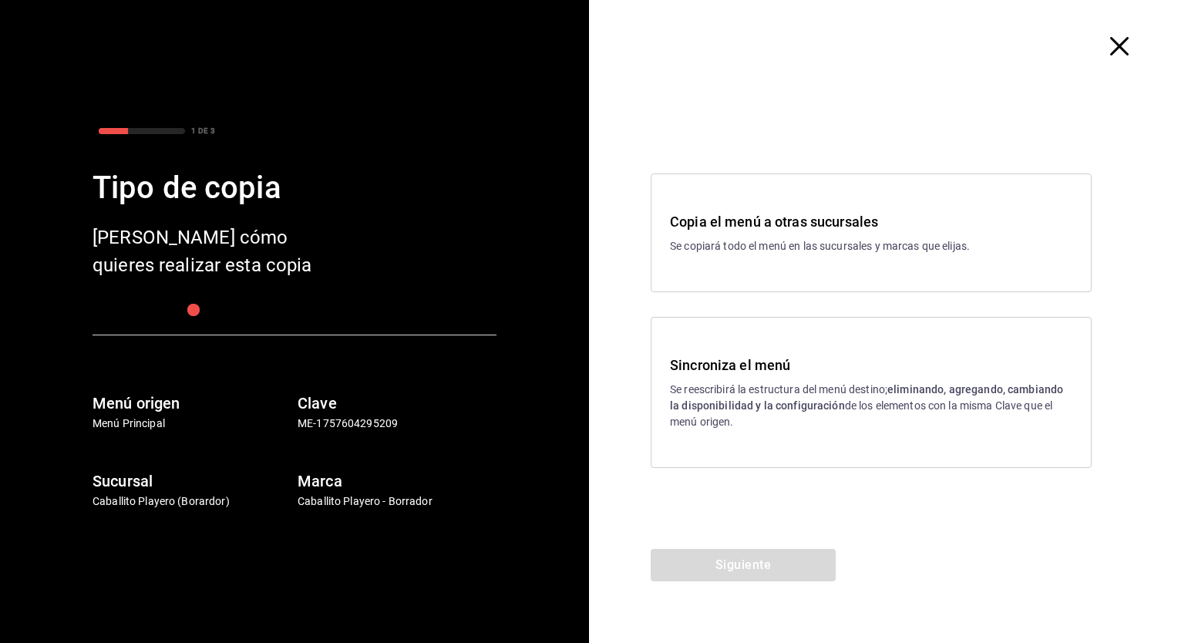
click at [791, 384] on p "Se reescribirá la estructura del menú destino; eliminando, agregando, cambiando…" at bounding box center [871, 405] width 402 height 49
click at [726, 575] on button "Siguiente" at bounding box center [742, 565] width 185 height 32
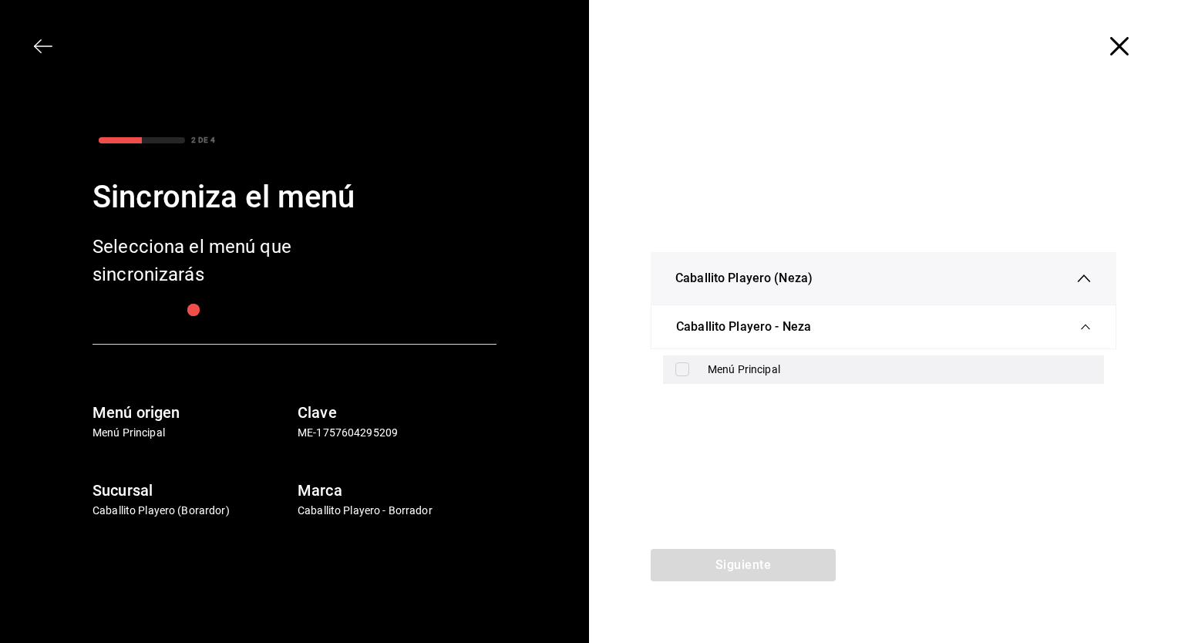
click at [674, 369] on div "Menú Principal" at bounding box center [883, 369] width 441 height 29
checkbox input "true"
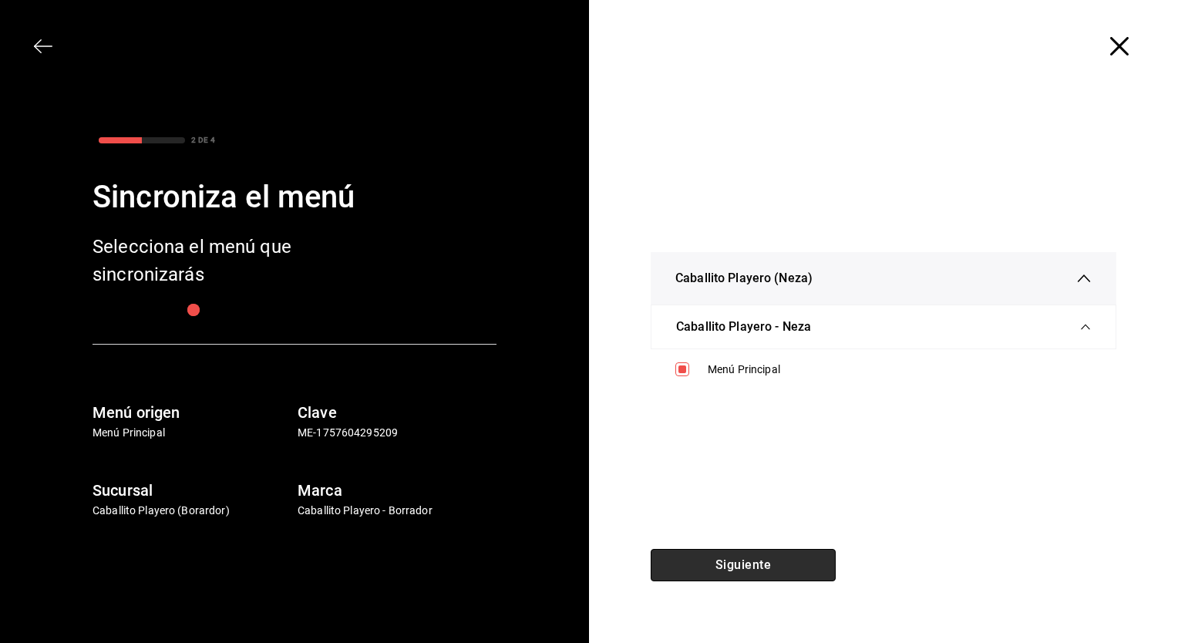
click at [754, 560] on button "Siguiente" at bounding box center [742, 565] width 185 height 32
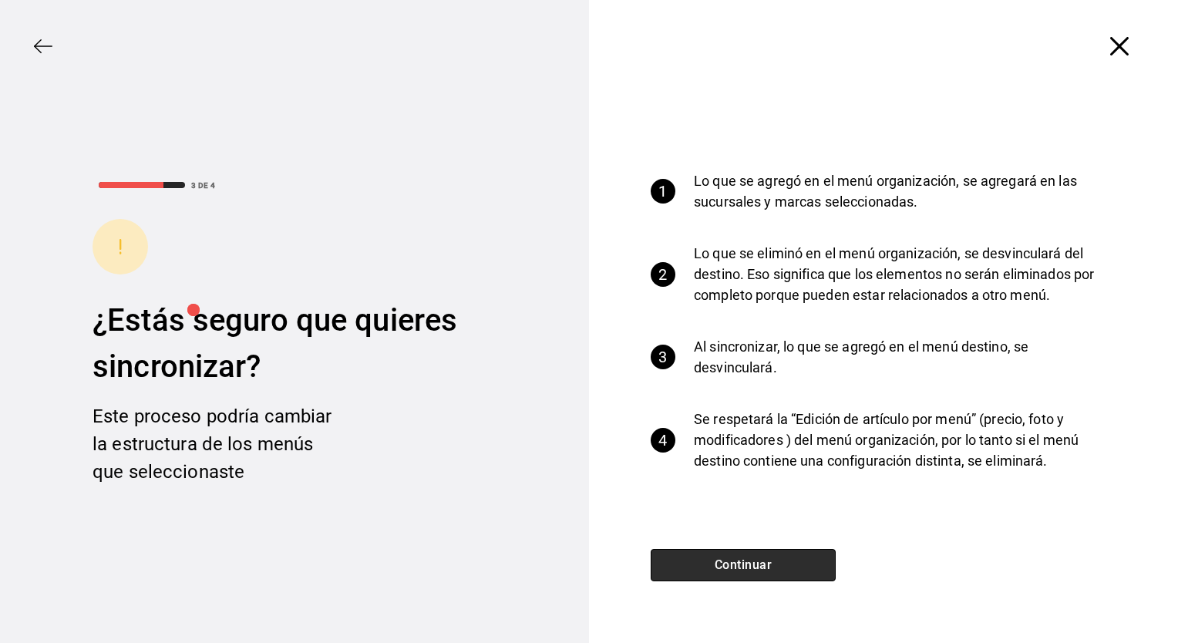
click at [710, 556] on button "Continuar" at bounding box center [742, 565] width 185 height 32
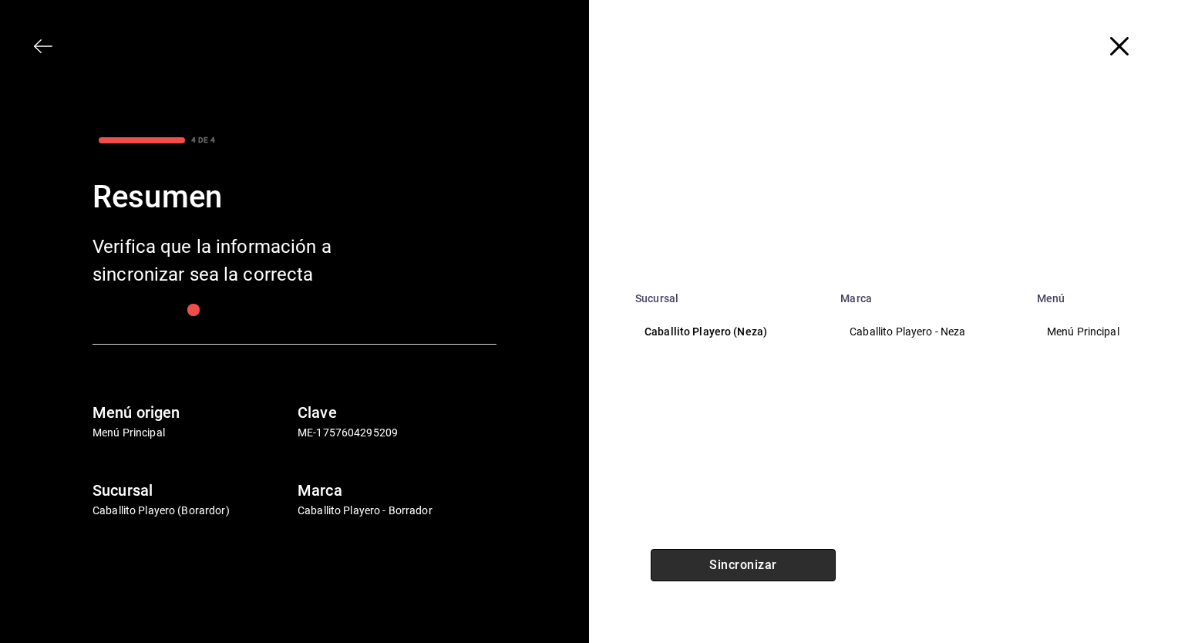
click at [721, 572] on button "Sincronizar" at bounding box center [742, 565] width 185 height 32
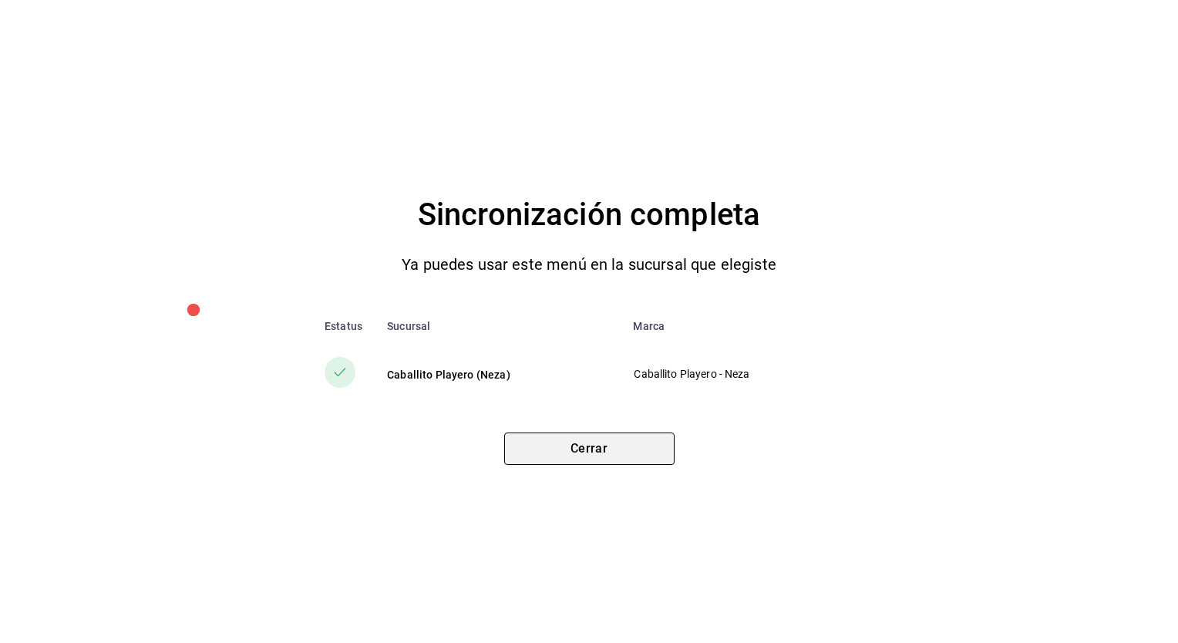
click at [607, 452] on button "Cerrar" at bounding box center [589, 448] width 170 height 32
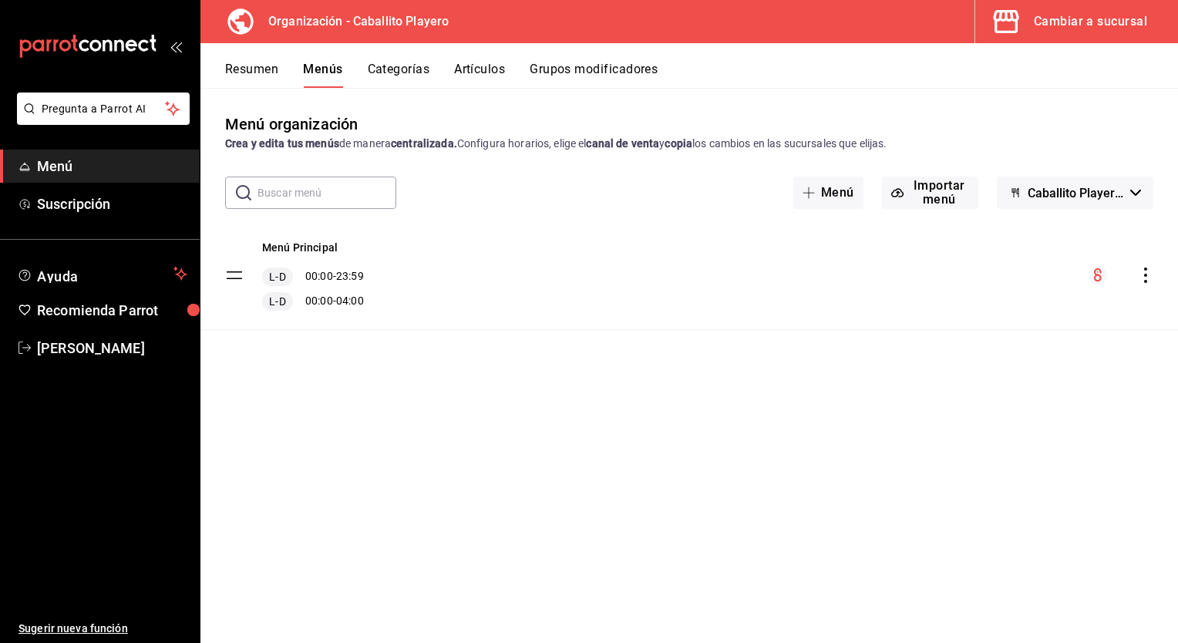
click at [489, 69] on button "Artículos" at bounding box center [479, 75] width 51 height 26
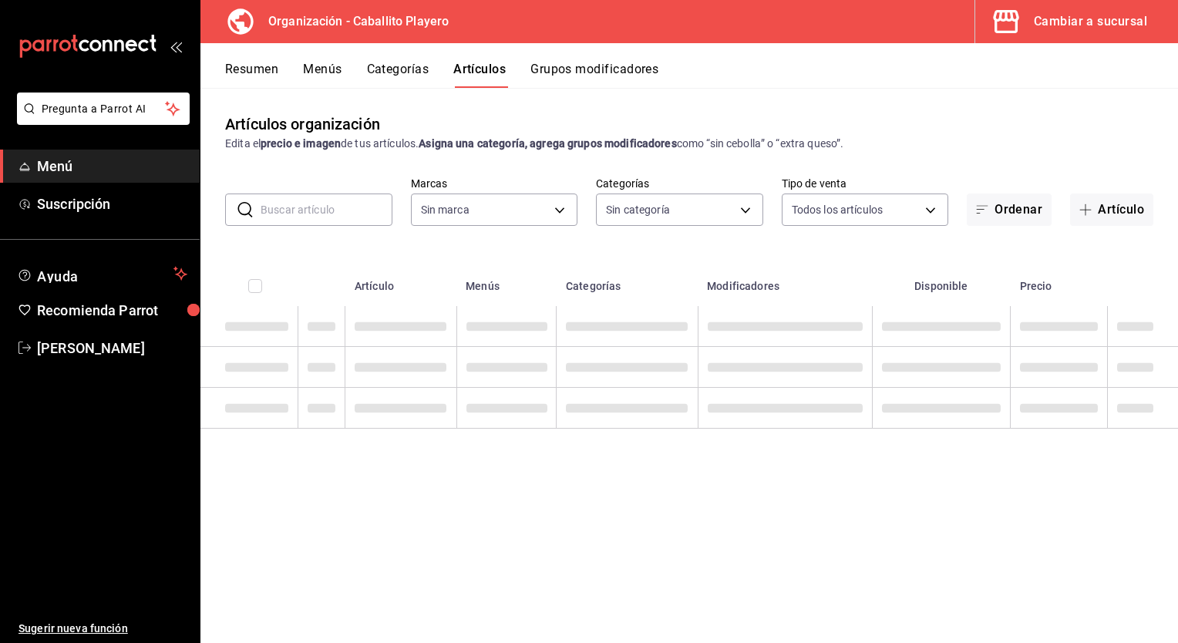
type input "7bcc58ae-1b8b-4871-aa86-177ba7d6bee9"
type input "a6f36c15-8a99-4e45-9b6b-552b0c2b86e8,e2bbc7e2-890c-4f53-8bbf-5d3102fc1f95,e0eba…"
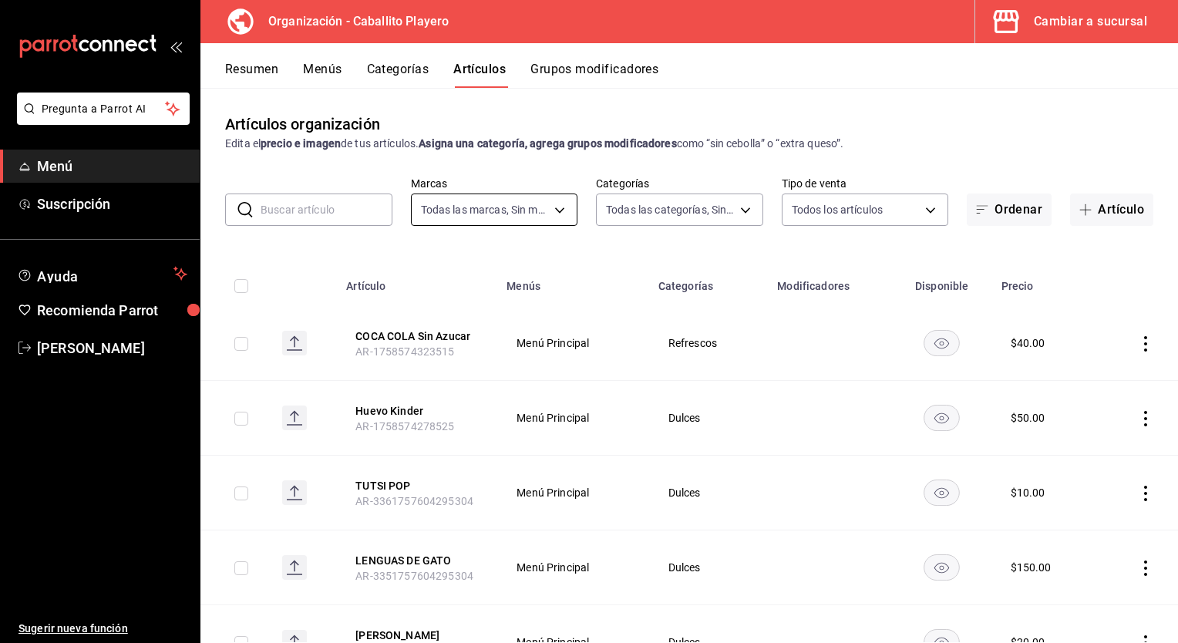
click at [479, 209] on body "Pregunta a Parrot AI Menú Suscripción Ayuda Recomienda Parrot [PERSON_NAME] Sug…" at bounding box center [589, 321] width 1178 height 643
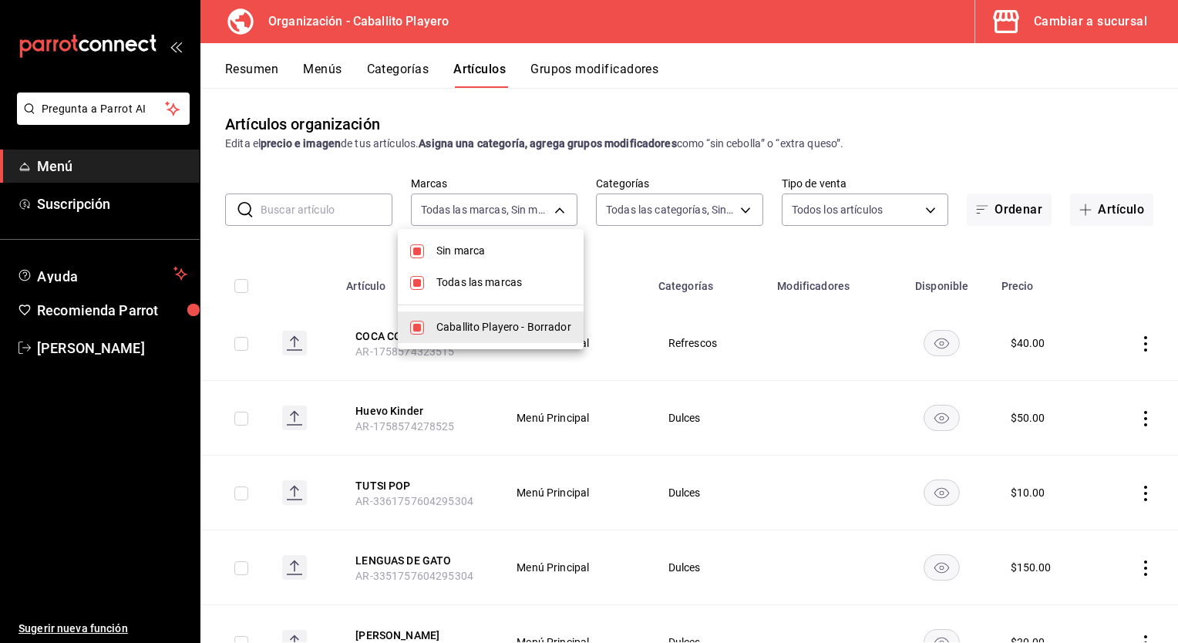
click at [850, 68] on div at bounding box center [589, 321] width 1178 height 643
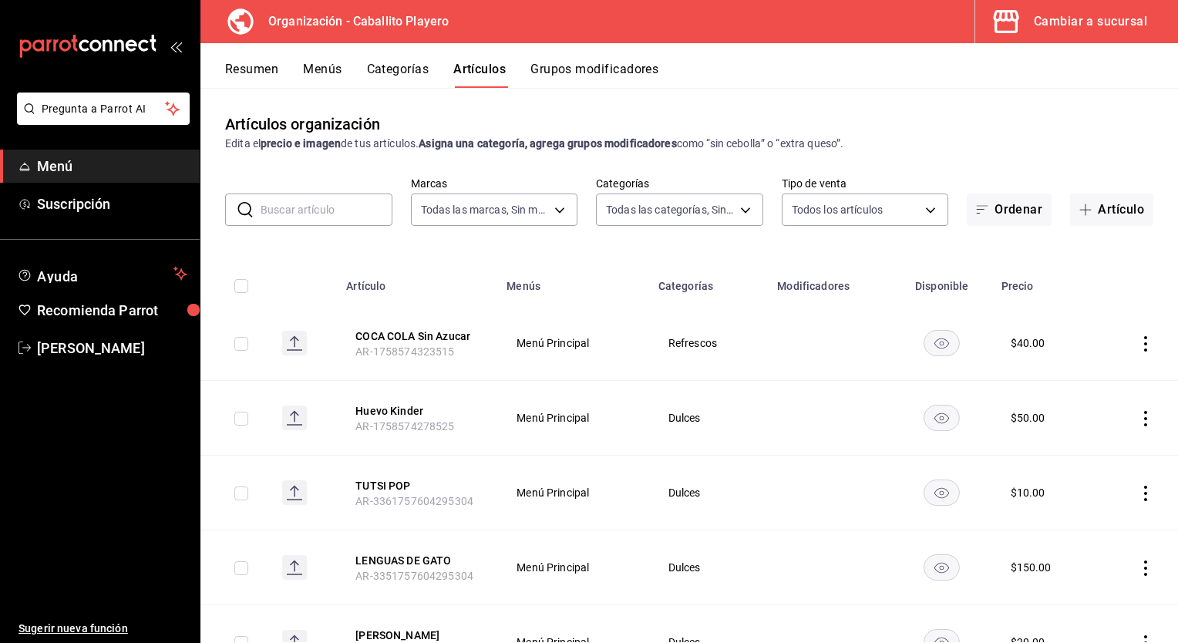
click at [313, 73] on button "Menús" at bounding box center [322, 75] width 39 height 26
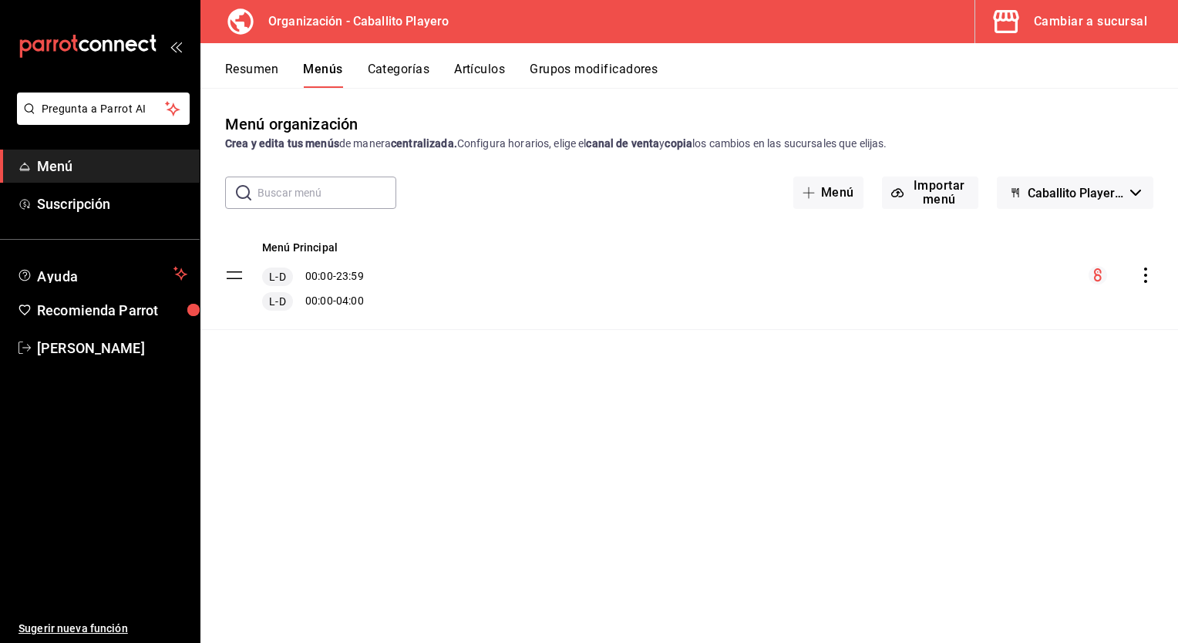
click at [1028, 20] on button "Cambiar a sucursal" at bounding box center [1070, 21] width 190 height 43
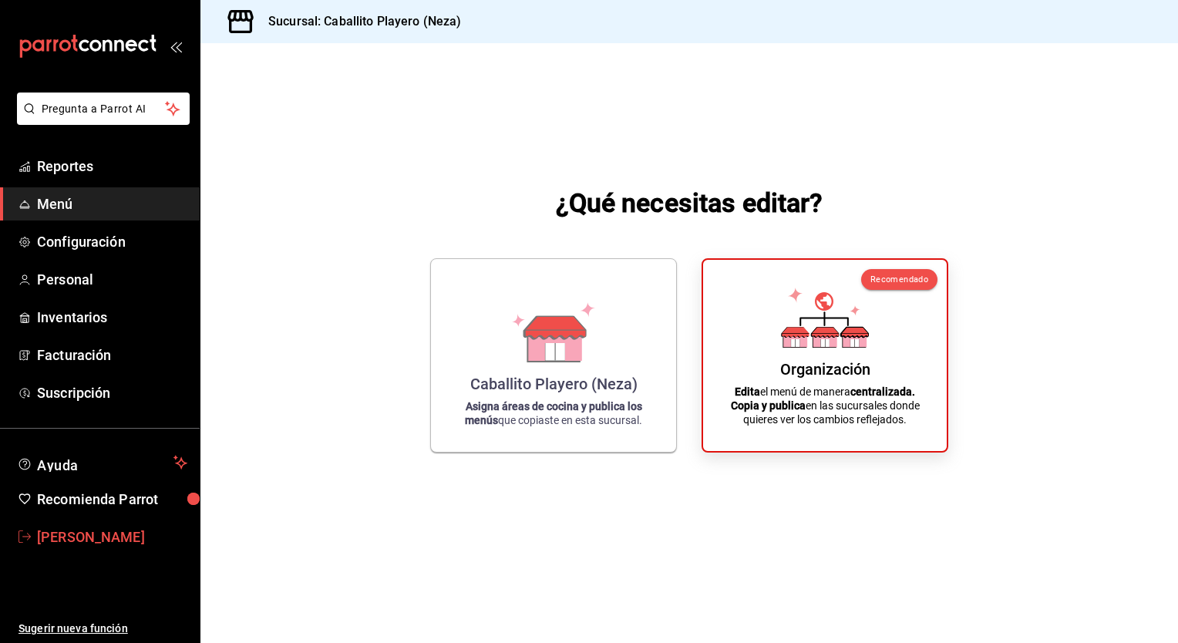
click at [80, 532] on span "[PERSON_NAME]" at bounding box center [112, 536] width 150 height 21
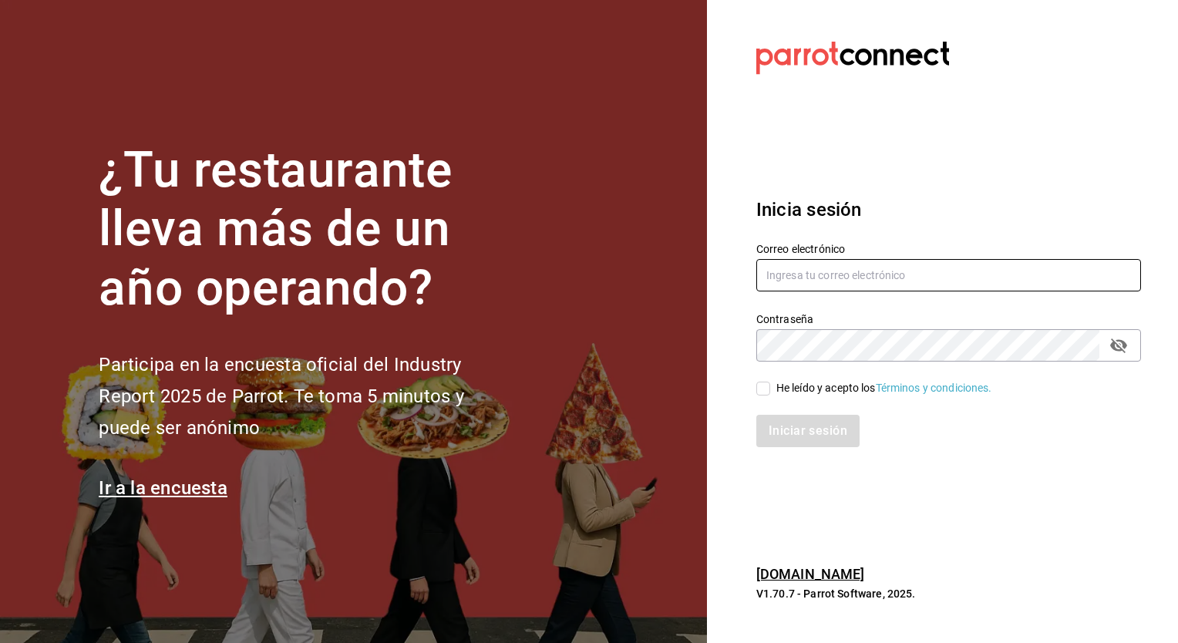
click at [868, 284] on input "text" at bounding box center [948, 275] width 385 height 32
type input "[EMAIL_ADDRESS][DOMAIN_NAME]"
click at [759, 389] on input "He leído y acepto los Términos y condiciones." at bounding box center [763, 388] width 14 height 14
checkbox input "true"
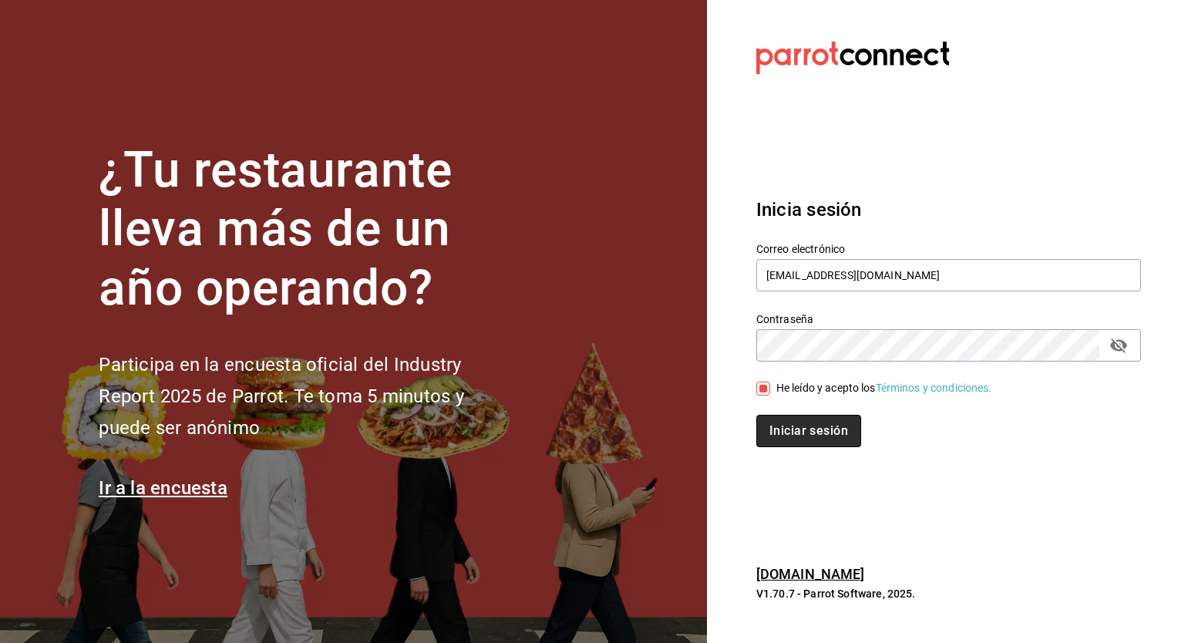
click at [811, 436] on button "Iniciar sesión" at bounding box center [808, 431] width 105 height 32
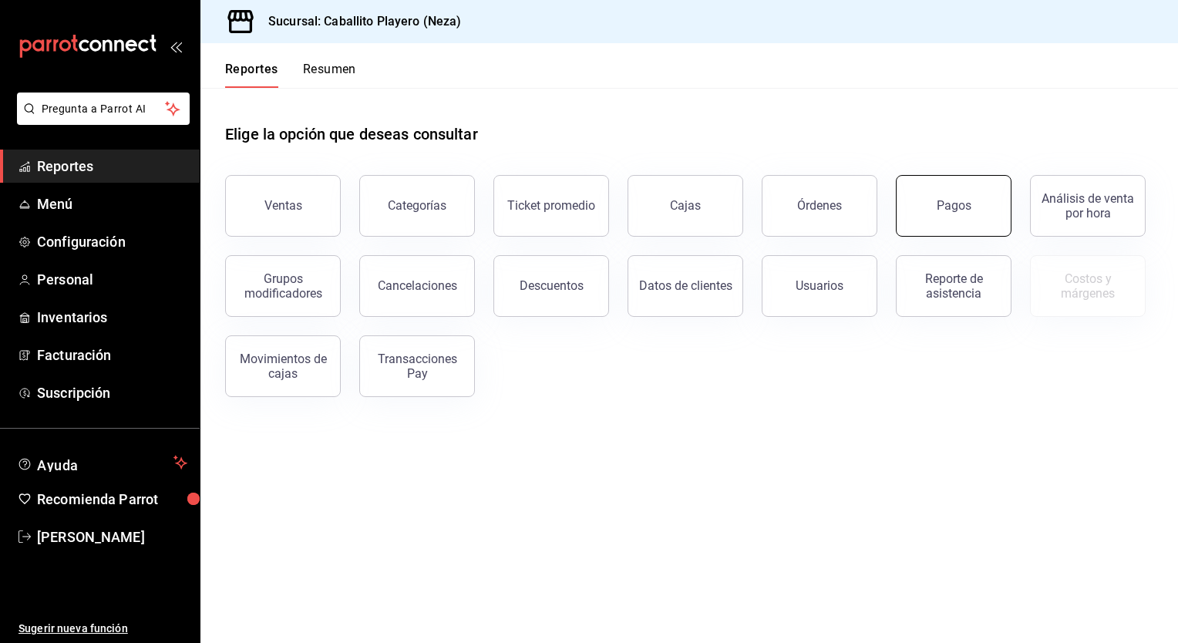
click at [1001, 217] on button "Pagos" at bounding box center [954, 206] width 116 height 62
